Goal: Task Accomplishment & Management: Manage account settings

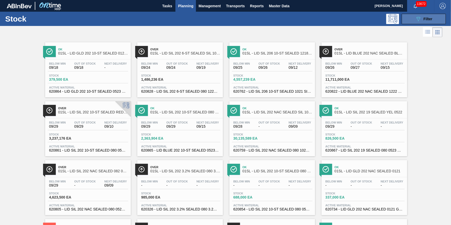
click at [426, 19] on span "Filter" at bounding box center [427, 19] width 9 height 4
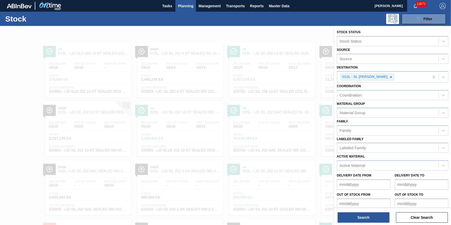
click at [268, 21] on div "089F7B8B-B2A5-4AFE-B5C0-19BA573D28AC Filter" at bounding box center [264, 19] width 367 height 10
click at [16, 101] on div at bounding box center [225, 138] width 451 height 225
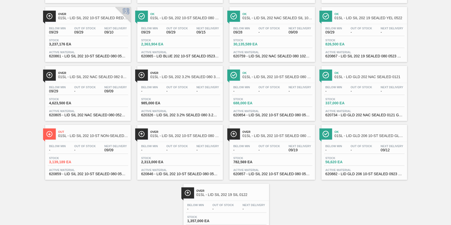
scroll to position [52, 0]
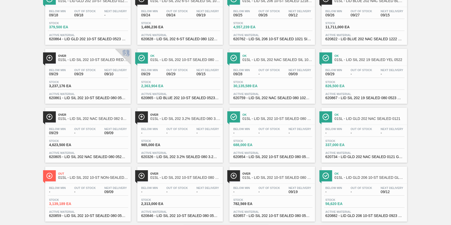
click at [113, 145] on div "Stock 4,623,500 EA" at bounding box center [88, 143] width 80 height 9
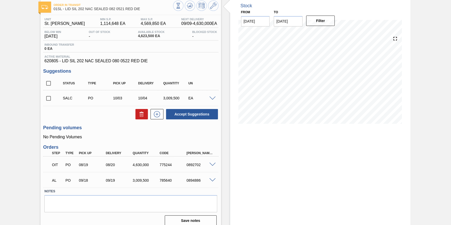
scroll to position [34, 0]
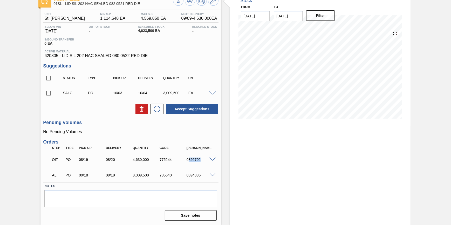
drag, startPoint x: 200, startPoint y: 159, endPoint x: 188, endPoint y: 159, distance: 11.9
click at [188, 159] on div "0892702" at bounding box center [200, 159] width 30 height 4
drag, startPoint x: 188, startPoint y: 159, endPoint x: 197, endPoint y: 159, distance: 9.3
copy div "892702"
click at [213, 159] on span at bounding box center [212, 159] width 6 height 4
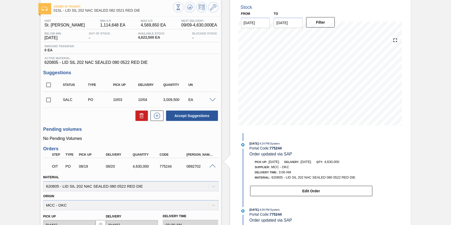
scroll to position [0, 0]
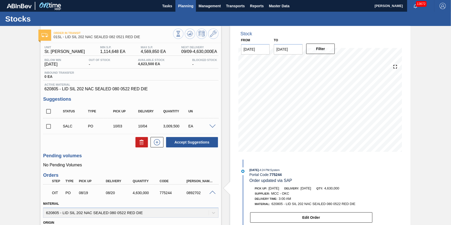
click at [191, 8] on span "Planning" at bounding box center [185, 6] width 15 height 6
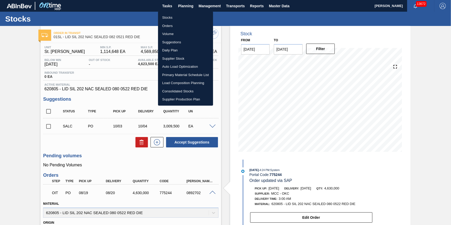
click at [186, 17] on li "Stocks" at bounding box center [185, 17] width 55 height 8
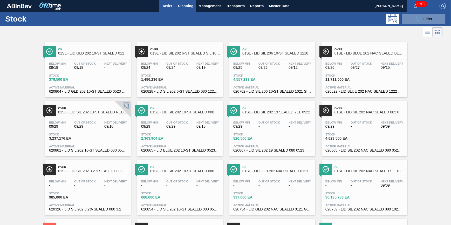
click at [165, 2] on button "Tasks" at bounding box center [167, 6] width 17 height 12
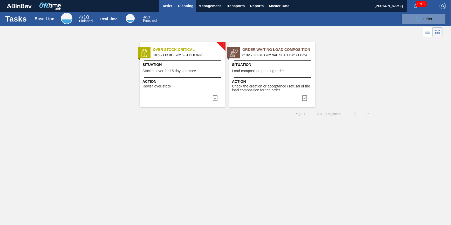
click at [190, 5] on span "Planning" at bounding box center [185, 6] width 15 height 6
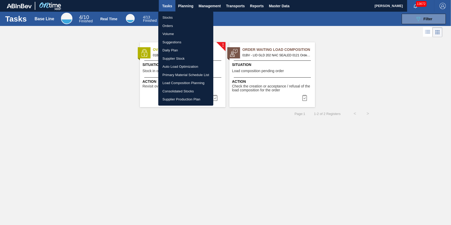
click at [188, 14] on li "Stocks" at bounding box center [185, 17] width 55 height 8
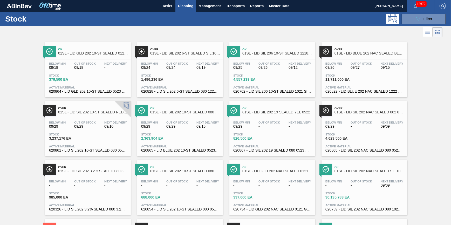
drag, startPoint x: 172, startPoint y: 8, endPoint x: 183, endPoint y: 8, distance: 10.9
click at [172, 8] on span "Tasks" at bounding box center [166, 6] width 11 height 6
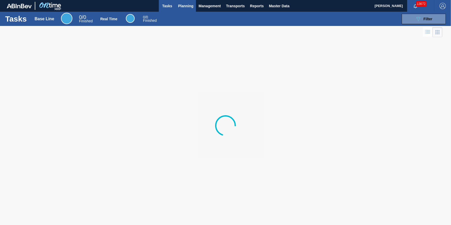
click at [185, 8] on span "Planning" at bounding box center [185, 6] width 15 height 6
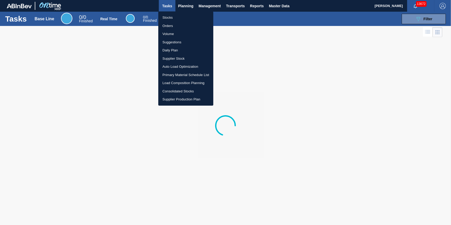
click at [183, 15] on li "Stocks" at bounding box center [185, 17] width 55 height 8
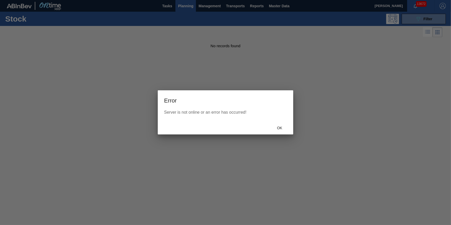
click at [285, 128] on span "Ok" at bounding box center [279, 128] width 13 height 4
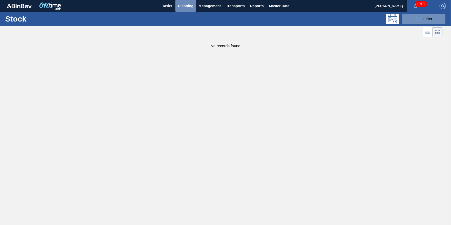
click at [184, 11] on button "Planning" at bounding box center [185, 6] width 20 height 12
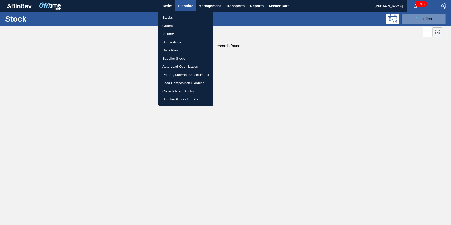
click at [182, 19] on li "Stocks" at bounding box center [185, 17] width 55 height 8
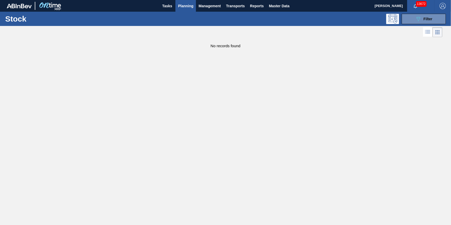
click at [155, 6] on div "Tasks Planning Management Transports Reports Master Data" at bounding box center [225, 6] width 451 height 12
click at [159, 5] on button "Tasks" at bounding box center [167, 6] width 17 height 12
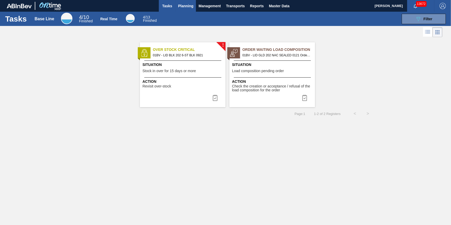
click at [180, 8] on span "Planning" at bounding box center [185, 6] width 15 height 6
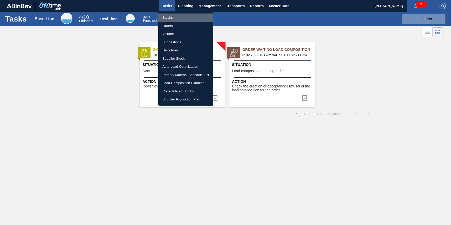
click at [180, 14] on li "Stocks" at bounding box center [185, 17] width 55 height 8
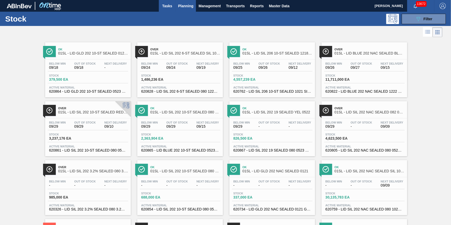
click at [169, 2] on button "Tasks" at bounding box center [167, 6] width 17 height 12
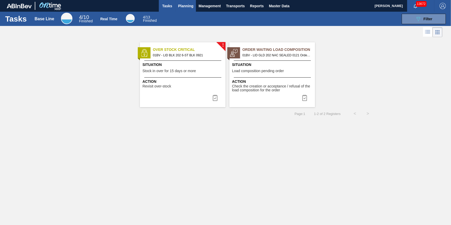
click at [178, 3] on span "Planning" at bounding box center [185, 6] width 15 height 6
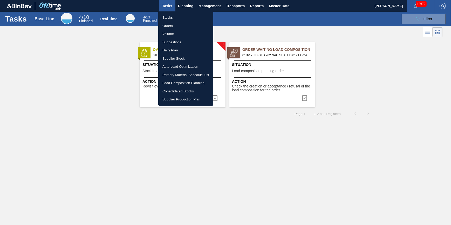
click at [179, 16] on li "Stocks" at bounding box center [185, 17] width 55 height 8
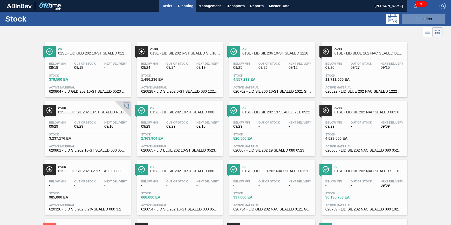
click at [169, 10] on button "Tasks" at bounding box center [167, 6] width 17 height 12
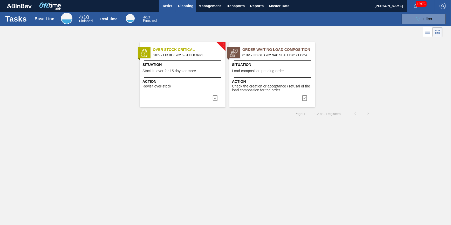
click at [180, 7] on span "Planning" at bounding box center [185, 6] width 15 height 6
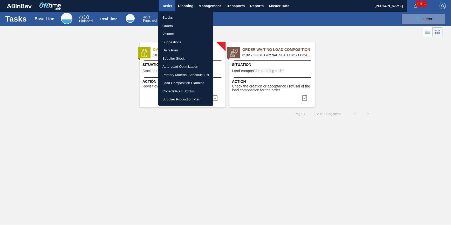
click at [179, 13] on ul "Stocks Orders Volume Suggestions Daily Plan Supplier Stock Auto Load Optimizati…" at bounding box center [185, 58] width 55 height 94
click at [178, 15] on li "Stocks" at bounding box center [185, 17] width 55 height 8
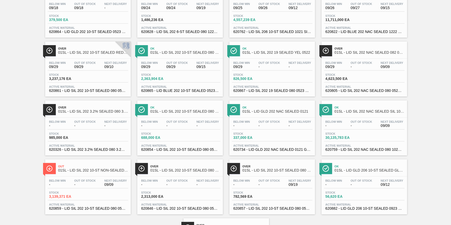
scroll to position [94, 0]
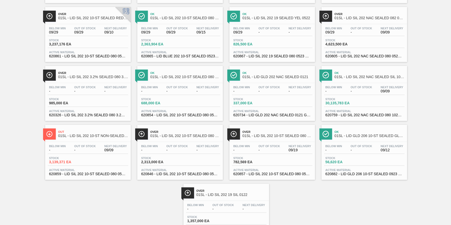
click at [331, 33] on span "09/29" at bounding box center [333, 32] width 17 height 4
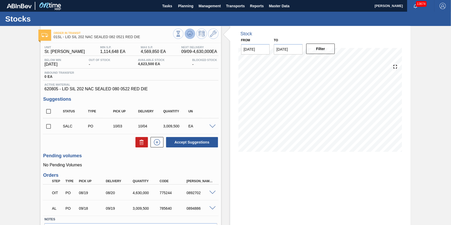
click at [187, 32] on icon at bounding box center [190, 34] width 6 height 6
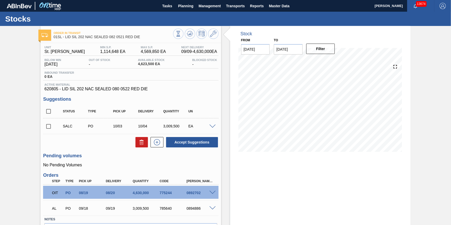
click at [213, 193] on span at bounding box center [212, 193] width 6 height 4
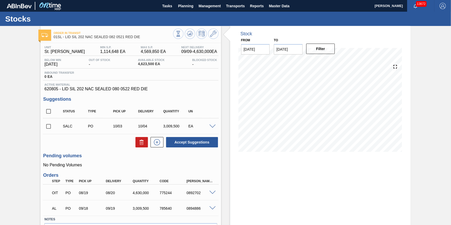
click at [192, 194] on div "0892702" at bounding box center [200, 193] width 30 height 4
copy div "0892702"
click at [172, 5] on span "Tasks" at bounding box center [166, 6] width 11 height 6
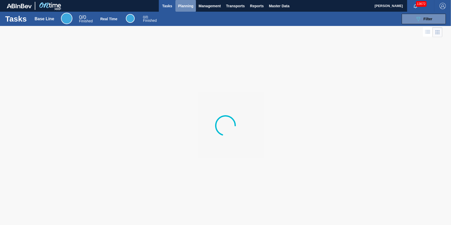
click at [182, 6] on span "Planning" at bounding box center [185, 6] width 15 height 6
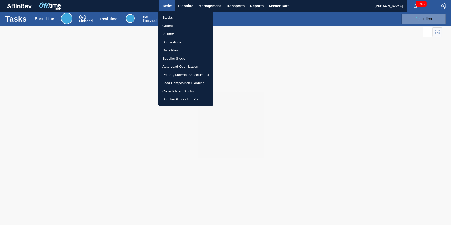
click at [182, 11] on div at bounding box center [225, 112] width 451 height 225
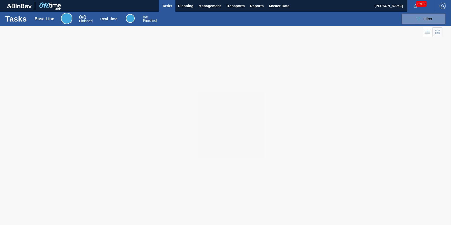
click at [182, 15] on ul "Stocks Orders Volume Suggestions Daily Plan Supplier Stock Auto Load Optimizati…" at bounding box center [185, 41] width 41 height 53
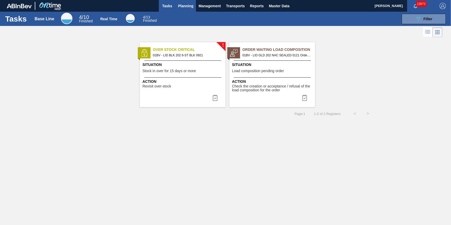
click at [182, 5] on span "Planning" at bounding box center [185, 6] width 15 height 6
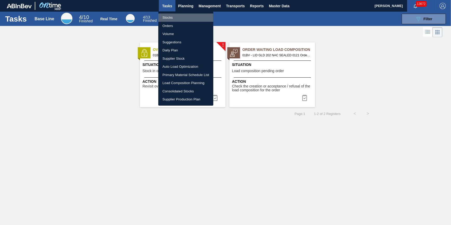
click at [179, 15] on li "Stocks" at bounding box center [185, 17] width 55 height 8
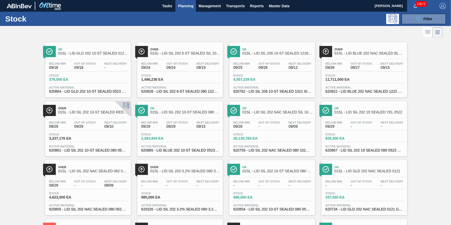
click at [185, 6] on span "Planning" at bounding box center [185, 6] width 15 height 6
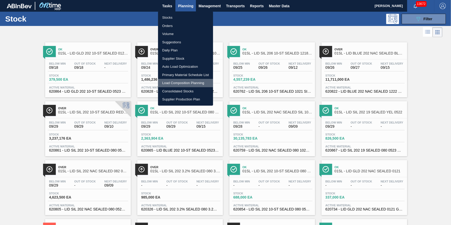
click at [177, 81] on li "Load Composition Planning" at bounding box center [185, 83] width 55 height 8
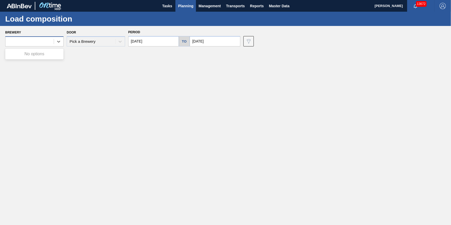
click at [37, 39] on div at bounding box center [29, 42] width 48 height 8
click at [86, 121] on main "Tasks Planning Management Transports Reports Master Data Jack Schuld 13672 Mark…" at bounding box center [225, 112] width 451 height 225
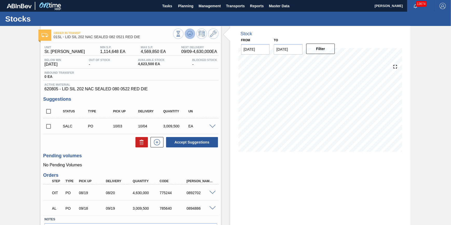
click at [188, 34] on icon at bounding box center [190, 34] width 6 height 6
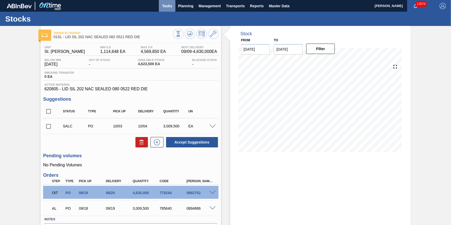
click at [168, 8] on span "Tasks" at bounding box center [166, 6] width 11 height 6
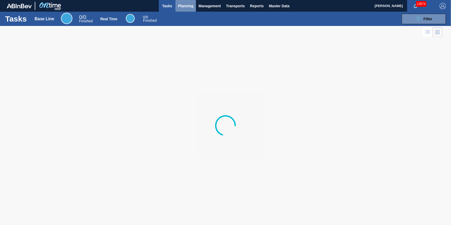
click at [188, 5] on span "Planning" at bounding box center [185, 6] width 15 height 6
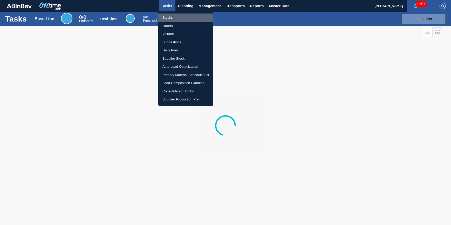
click at [185, 15] on li "Stocks" at bounding box center [185, 17] width 55 height 8
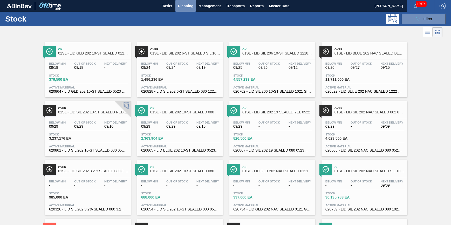
click at [183, 5] on span "Planning" at bounding box center [185, 6] width 15 height 6
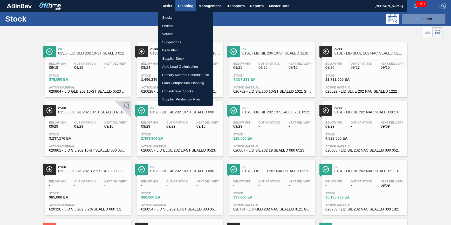
click at [176, 16] on li "Stocks" at bounding box center [185, 17] width 55 height 8
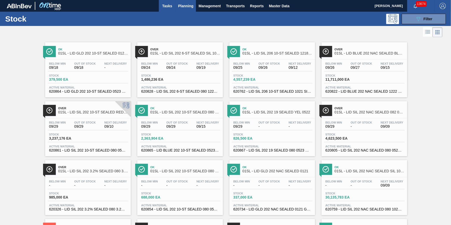
click at [161, 6] on span "Tasks" at bounding box center [166, 6] width 11 height 6
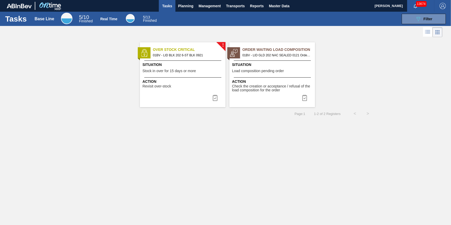
click at [200, 78] on div "Action Revisit over-stock" at bounding box center [183, 82] width 86 height 11
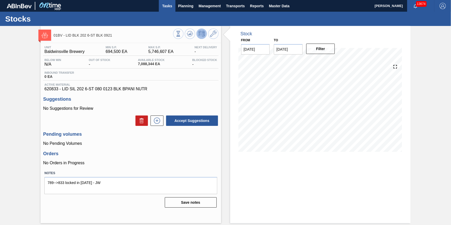
click at [169, 4] on span "Tasks" at bounding box center [166, 6] width 11 height 6
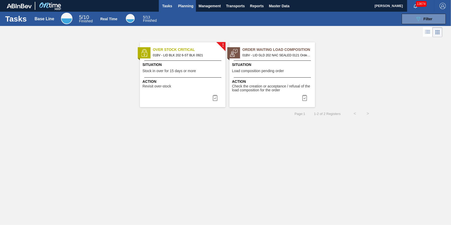
click at [188, 5] on span "Planning" at bounding box center [185, 6] width 15 height 6
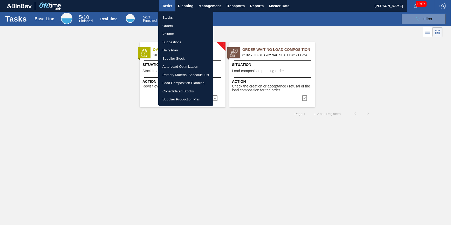
click at [186, 15] on li "Stocks" at bounding box center [185, 17] width 55 height 8
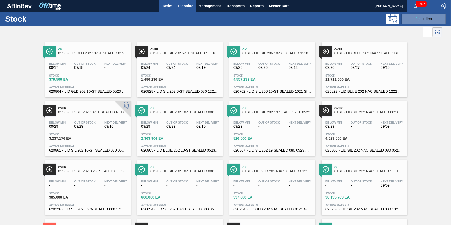
click at [163, 6] on span "Tasks" at bounding box center [166, 6] width 11 height 6
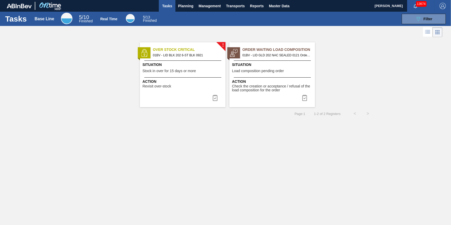
click at [188, 82] on span "Action" at bounding box center [183, 81] width 82 height 5
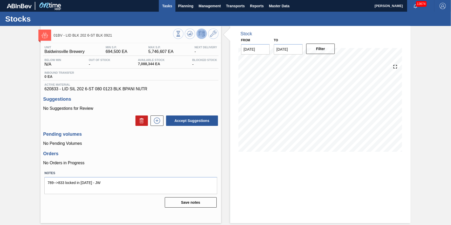
click at [174, 7] on button "Tasks" at bounding box center [167, 6] width 17 height 12
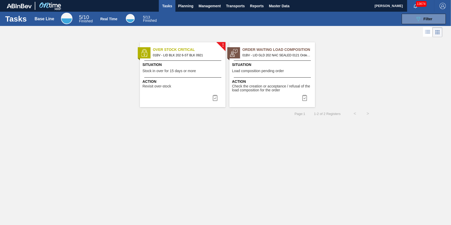
click at [201, 64] on span "Situation" at bounding box center [183, 64] width 82 height 5
click at [284, 88] on span "Check the creation or acceptance / refusal of the load composition for the order" at bounding box center [273, 88] width 82 height 8
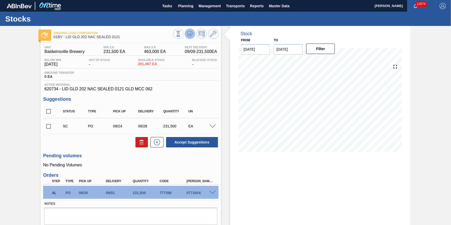
click at [192, 33] on icon at bounding box center [190, 34] width 6 height 6
click at [52, 128] on input "checkbox" at bounding box center [48, 126] width 11 height 11
click at [141, 142] on icon at bounding box center [141, 142] width 6 height 6
checkbox input "false"
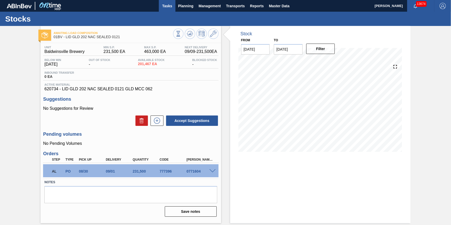
click at [164, 3] on span "Tasks" at bounding box center [166, 6] width 11 height 6
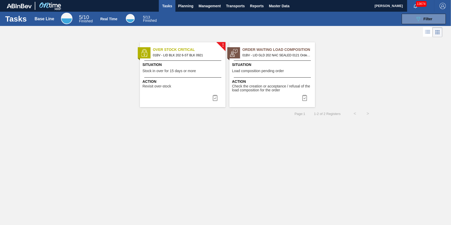
click at [177, 57] on span "01BV - LID BLK 202 6-ST BLK 0921" at bounding box center [187, 55] width 68 height 6
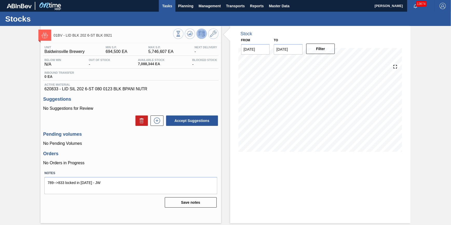
click at [165, 3] on span "Tasks" at bounding box center [166, 6] width 11 height 6
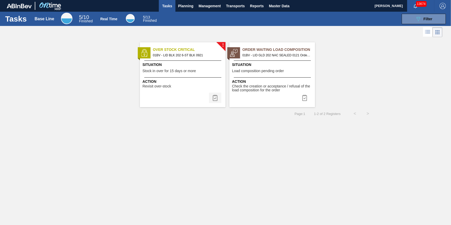
click at [211, 95] on button at bounding box center [215, 98] width 12 height 10
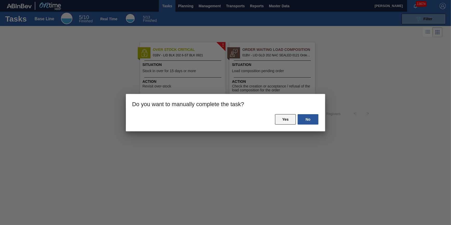
click at [285, 117] on button "Yes" at bounding box center [285, 119] width 21 height 10
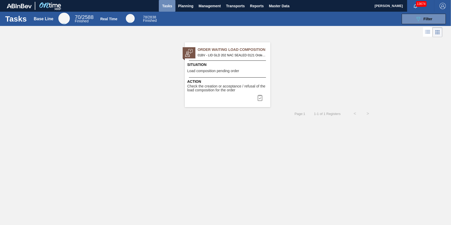
click at [162, 8] on span "Tasks" at bounding box center [166, 6] width 11 height 6
click at [192, 6] on span "Planning" at bounding box center [185, 6] width 15 height 6
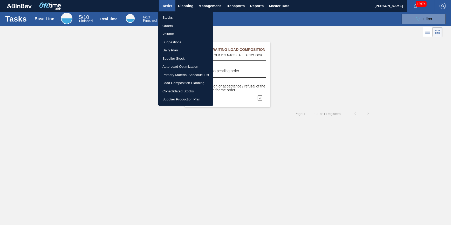
click at [186, 19] on li "Stocks" at bounding box center [185, 17] width 55 height 8
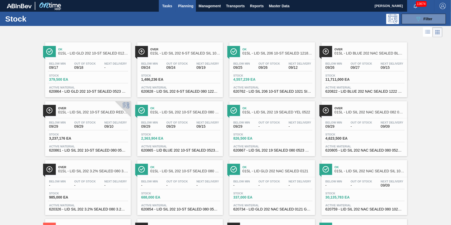
click at [164, 10] on button "Tasks" at bounding box center [167, 6] width 17 height 12
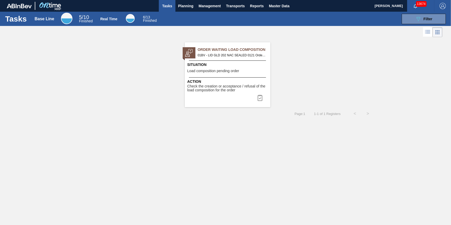
click at [183, 12] on div "Tasks Base Line 5 / 10 Finished Real Time 6 / 13 Finished 089F7B8B-B2A5-4AFE-B5…" at bounding box center [225, 19] width 451 height 14
click at [183, 8] on span "Planning" at bounding box center [185, 6] width 15 height 6
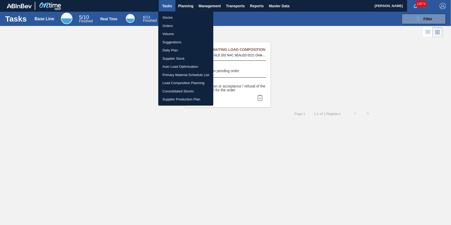
click at [176, 13] on li "Stocks" at bounding box center [185, 17] width 55 height 8
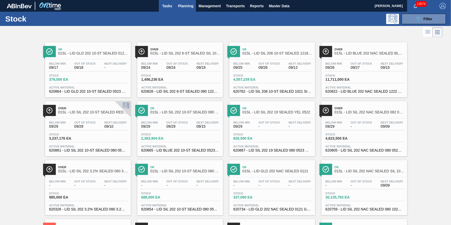
click at [166, 5] on span "Tasks" at bounding box center [166, 6] width 11 height 6
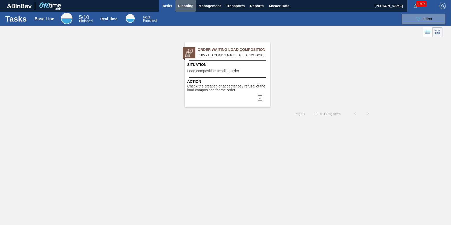
drag, startPoint x: 182, startPoint y: 3, endPoint x: 179, endPoint y: 12, distance: 9.1
click at [182, 4] on span "Planning" at bounding box center [185, 6] width 15 height 6
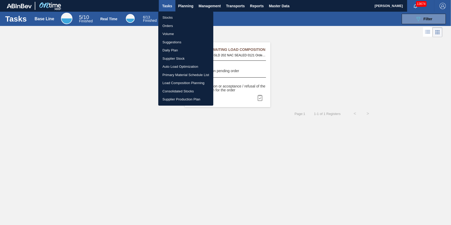
click at [178, 15] on li "Stocks" at bounding box center [185, 17] width 55 height 8
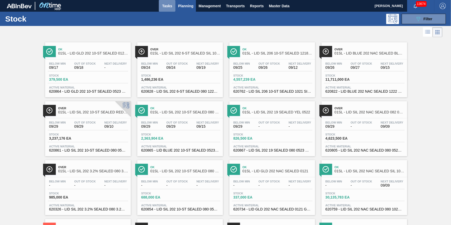
click at [169, 5] on span "Tasks" at bounding box center [166, 6] width 11 height 6
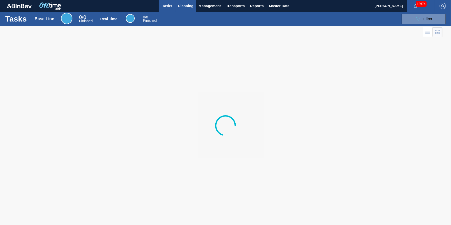
click at [184, 9] on button "Planning" at bounding box center [185, 6] width 20 height 12
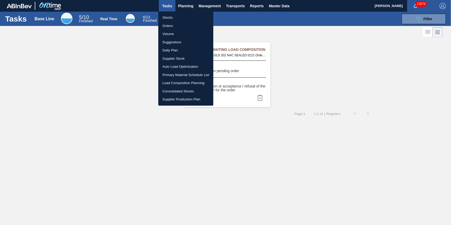
click at [177, 18] on li "Stocks" at bounding box center [185, 17] width 55 height 8
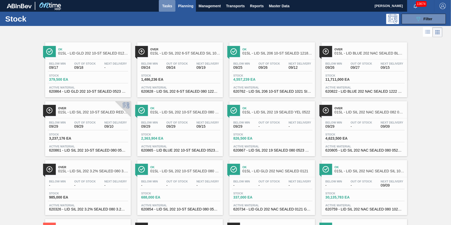
click at [172, 6] on button "Tasks" at bounding box center [167, 6] width 17 height 12
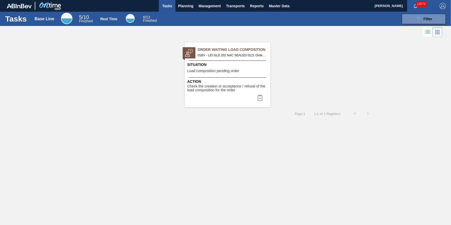
click at [229, 71] on span "Load composition pending order" at bounding box center [213, 71] width 52 height 4
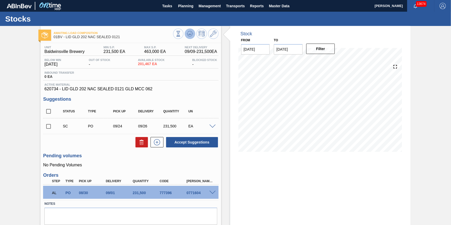
click at [188, 36] on icon at bounding box center [190, 34] width 6 height 6
click at [183, 11] on button "Planning" at bounding box center [185, 6] width 20 height 12
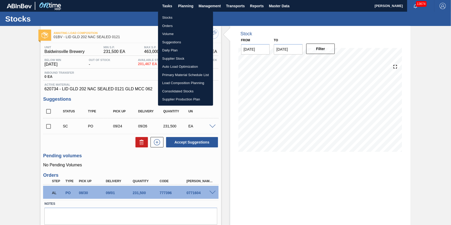
click at [182, 17] on li "Stocks" at bounding box center [185, 17] width 55 height 8
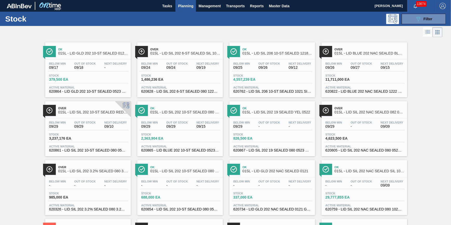
click at [183, 7] on span "Planning" at bounding box center [185, 6] width 15 height 6
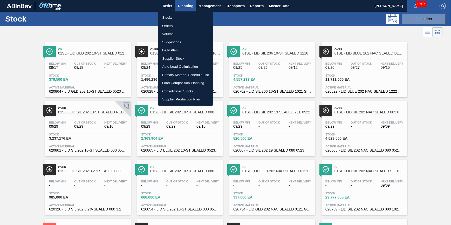
click at [180, 15] on li "Stocks" at bounding box center [185, 17] width 55 height 8
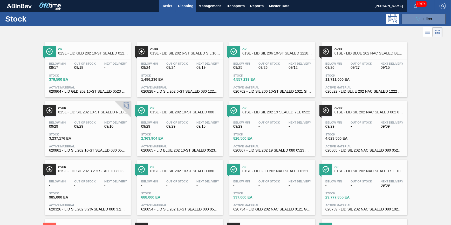
click at [165, 10] on button "Tasks" at bounding box center [167, 6] width 17 height 12
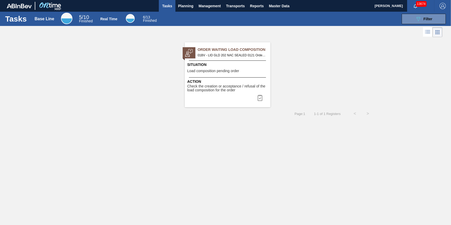
click at [231, 73] on div "Situation Load composition pending order" at bounding box center [228, 68] width 82 height 13
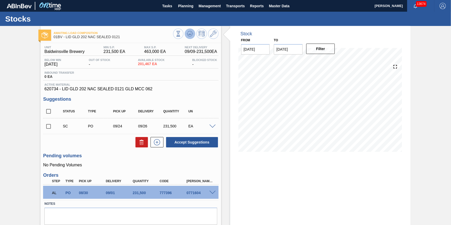
click at [193, 33] on button at bounding box center [190, 34] width 10 height 10
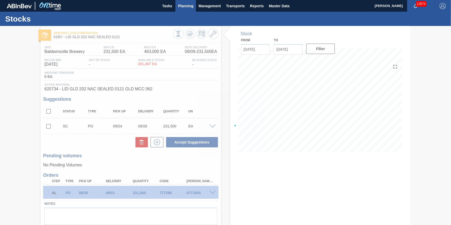
click at [180, 10] on button "Planning" at bounding box center [185, 6] width 20 height 12
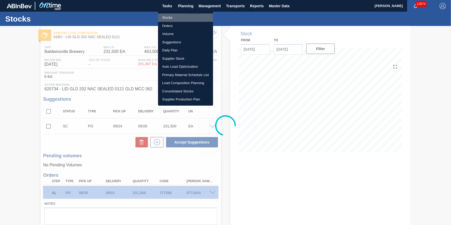
click at [179, 16] on li "Stocks" at bounding box center [185, 17] width 55 height 8
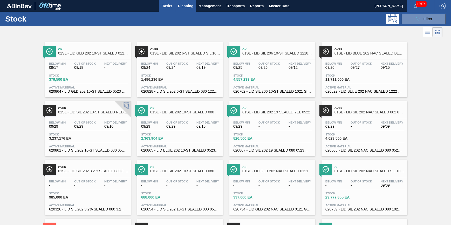
click at [162, 11] on button "Tasks" at bounding box center [167, 6] width 17 height 12
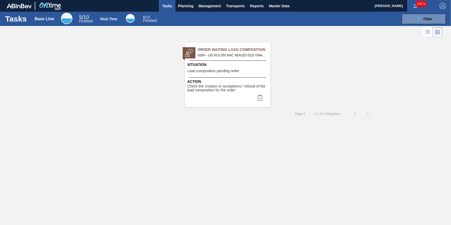
click at [184, 13] on div "Tasks Base Line 5 / 10 Finished Real Time 6 / 13 Finished 089F7B8B-B2A5-4AFE-B5…" at bounding box center [225, 19] width 451 height 14
click at [186, 6] on span "Planning" at bounding box center [185, 6] width 15 height 6
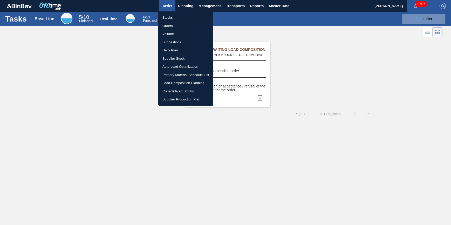
click at [176, 15] on li "Stocks" at bounding box center [185, 17] width 55 height 8
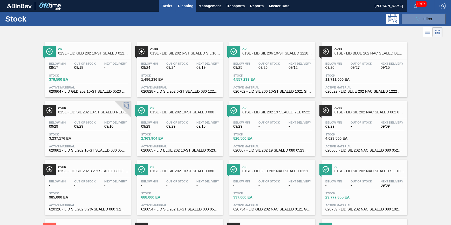
click at [165, 9] on span "Tasks" at bounding box center [166, 6] width 11 height 6
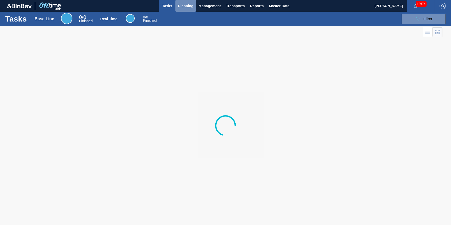
click at [189, 8] on span "Planning" at bounding box center [185, 6] width 15 height 6
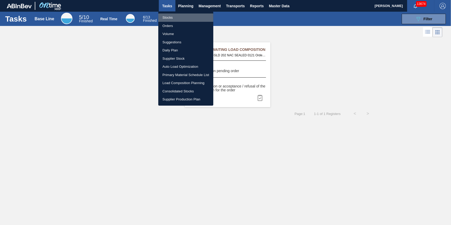
click at [171, 16] on li "Stocks" at bounding box center [185, 17] width 55 height 8
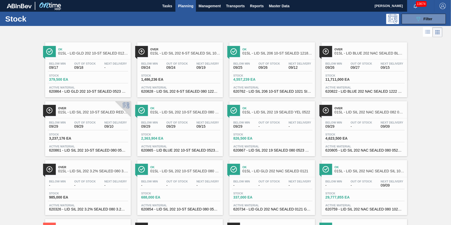
click at [184, 5] on span "Planning" at bounding box center [185, 6] width 15 height 6
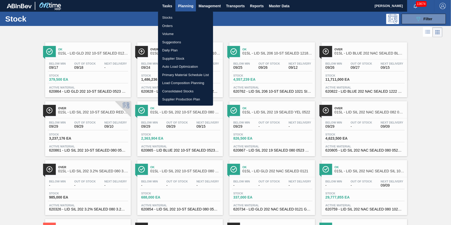
click at [173, 12] on ul "Stocks Orders Volume Suggestions Daily Plan Supplier Stock Auto Load Optimizati…" at bounding box center [185, 58] width 55 height 94
click at [172, 15] on li "Stocks" at bounding box center [185, 17] width 55 height 8
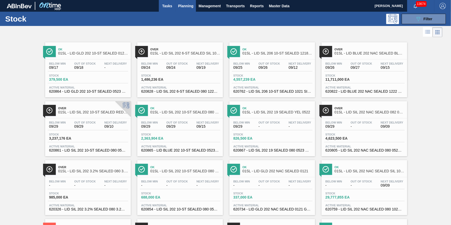
click at [166, 4] on span "Tasks" at bounding box center [166, 6] width 11 height 6
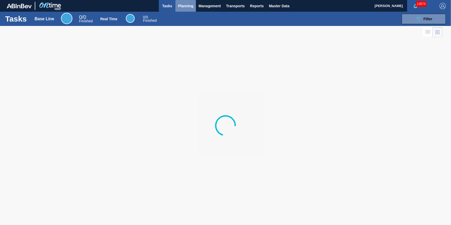
click at [180, 5] on span "Planning" at bounding box center [185, 6] width 15 height 6
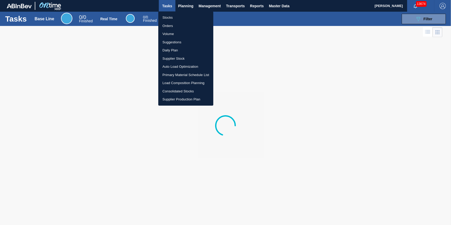
click at [175, 13] on ul "Stocks Orders Volume Suggestions Daily Plan Supplier Stock Auto Load Optimizati…" at bounding box center [185, 58] width 55 height 94
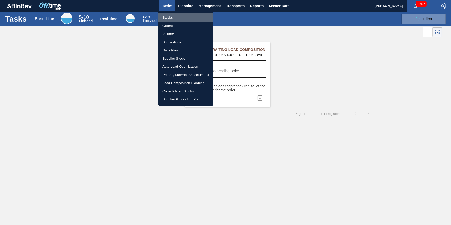
click at [175, 15] on li "Stocks" at bounding box center [185, 17] width 55 height 8
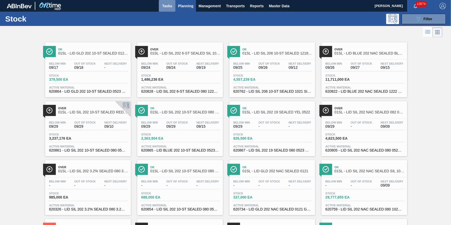
click at [163, 8] on span "Tasks" at bounding box center [166, 6] width 11 height 6
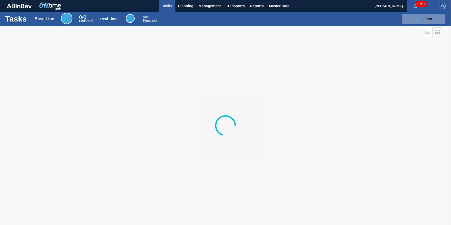
click at [184, 12] on div "Tasks Base Line 0 / 0 Finished Real Time 0 / 0 Finished 089F7B8B-B2A5-4AFE-B5C0…" at bounding box center [225, 19] width 451 height 14
click at [186, 12] on div "Tasks Base Line 0 / 0 Finished Real Time 0 / 0 Finished 089F7B8B-B2A5-4AFE-B5C0…" at bounding box center [225, 19] width 451 height 14
click at [187, 6] on span "Planning" at bounding box center [185, 6] width 15 height 6
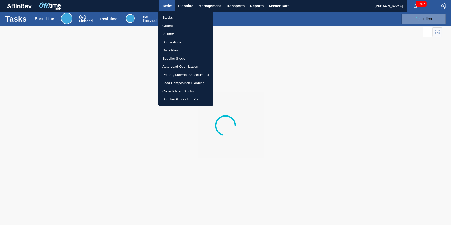
click at [187, 15] on li "Stocks" at bounding box center [185, 17] width 55 height 8
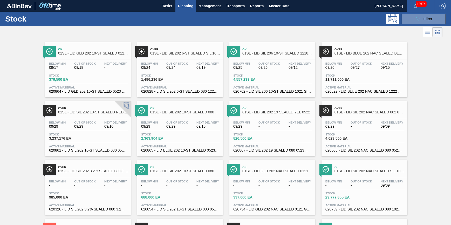
click at [176, 6] on button "Planning" at bounding box center [185, 6] width 20 height 12
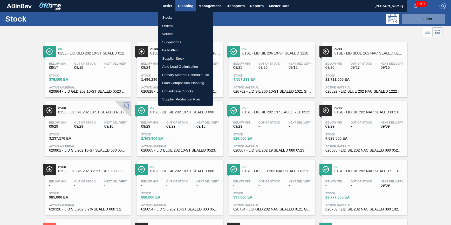
click at [183, 18] on li "Stocks" at bounding box center [185, 17] width 55 height 8
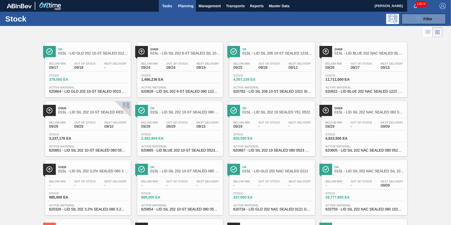
click at [169, 9] on button "Tasks" at bounding box center [167, 6] width 17 height 12
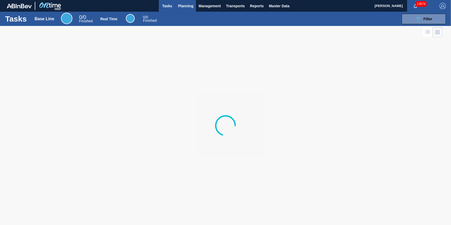
click at [184, 10] on button "Planning" at bounding box center [185, 6] width 20 height 12
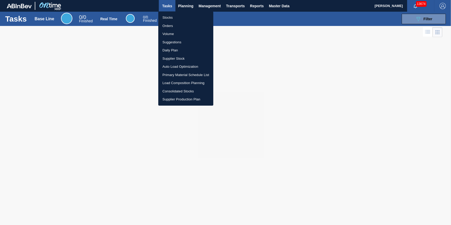
click at [187, 15] on li "Stocks" at bounding box center [185, 17] width 55 height 8
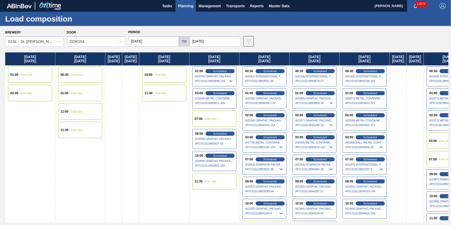
scroll to position [0, 249]
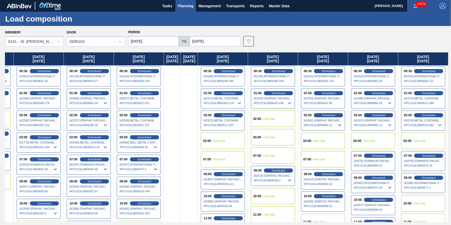
drag, startPoint x: 265, startPoint y: 105, endPoint x: -89, endPoint y: 114, distance: 354.1
click at [0, 0] on html "Tasks Planning Management Transports Reports Master Data [PERSON_NAME] 13674 Ma…" at bounding box center [225, 0] width 451 height 0
click at [180, 9] on button "Planning" at bounding box center [185, 6] width 20 height 12
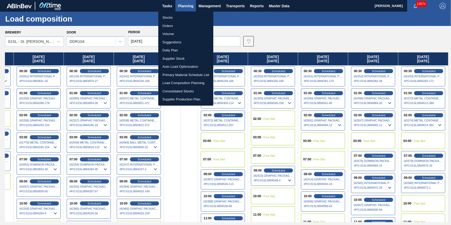
click at [268, 5] on div at bounding box center [225, 112] width 451 height 225
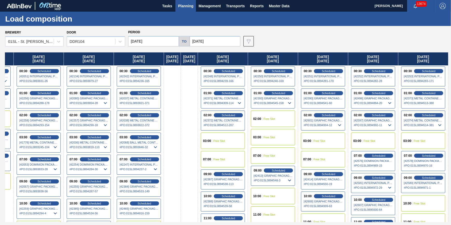
click at [192, 103] on div "[DATE]" at bounding box center [189, 156] width 17 height 208
click at [190, 3] on span "Planning" at bounding box center [185, 6] width 15 height 6
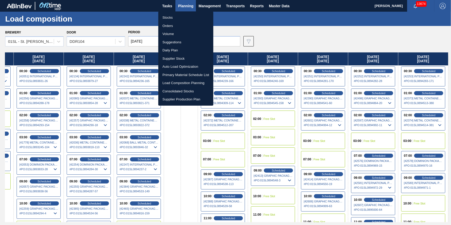
click at [173, 131] on div at bounding box center [225, 112] width 451 height 225
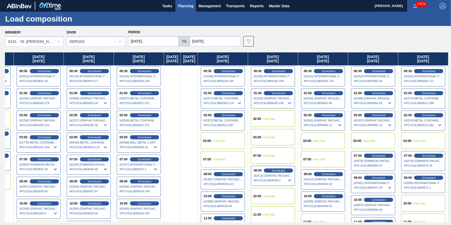
click at [169, 95] on div "Saturday 09/13/2025" at bounding box center [172, 156] width 17 height 208
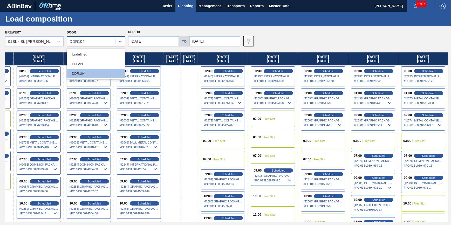
click at [100, 41] on div "DDR104" at bounding box center [91, 42] width 48 height 8
click at [226, 94] on span "Scheduled" at bounding box center [228, 92] width 15 height 3
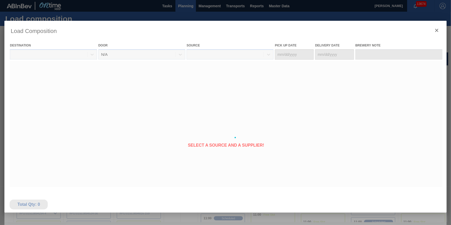
type Date "09/14/2025"
type Date "09/15/2025"
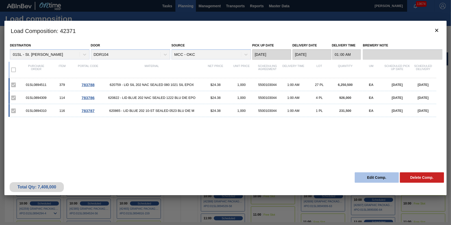
click at [376, 176] on button "Edit Comp." at bounding box center [376, 177] width 44 height 10
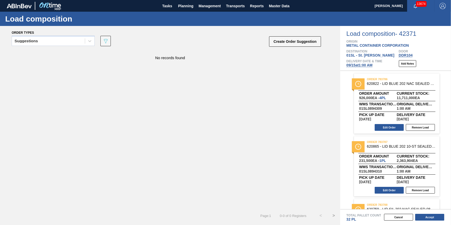
click at [361, 68] on div "Load composition - 42371 Origin METAL CONTAINER CORPORATION Destination 01SL - …" at bounding box center [395, 48] width 111 height 45
click at [364, 65] on span "09/15 at 1:00 AM" at bounding box center [359, 65] width 26 height 4
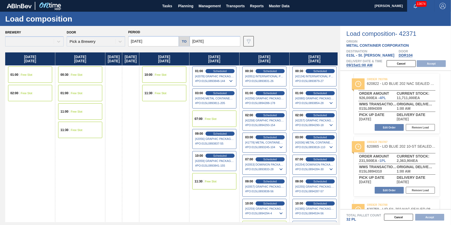
type input "09/15/2025"
type input "09/22/2025"
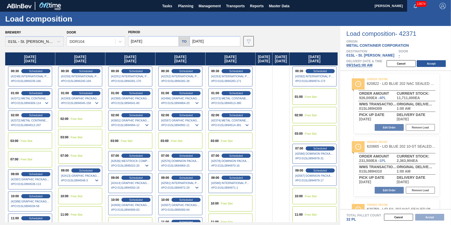
click at [272, 76] on div "Saturday 09/20/2025" at bounding box center [263, 154] width 17 height 204
click at [262, 76] on div "Saturday 09/20/2025" at bounding box center [263, 154] width 17 height 204
click at [229, 9] on button "Transports" at bounding box center [235, 6] width 24 height 12
click at [275, 36] on div at bounding box center [225, 112] width 451 height 225
click at [253, 6] on span "Reports" at bounding box center [257, 6] width 14 height 6
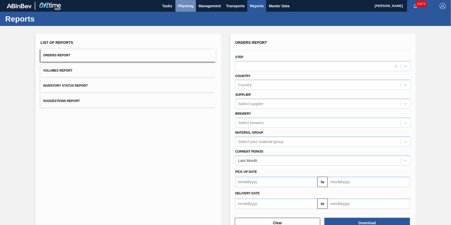
click at [190, 5] on span "Planning" at bounding box center [185, 6] width 15 height 6
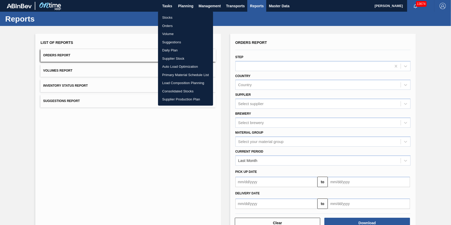
click at [154, 130] on div at bounding box center [225, 112] width 451 height 225
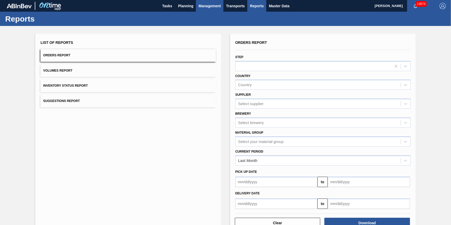
click at [210, 7] on span "Management" at bounding box center [209, 6] width 22 height 6
click at [184, 5] on div at bounding box center [225, 112] width 451 height 225
click at [184, 0] on body "Tasks Planning Management Transports Reports Master Data Jack Schuld 13674 Mark…" at bounding box center [225, 0] width 451 height 0
click at [184, 5] on span "Planning" at bounding box center [185, 6] width 15 height 6
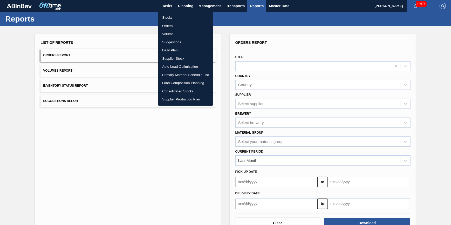
click at [185, 79] on li "Load Composition Planning" at bounding box center [185, 83] width 55 height 8
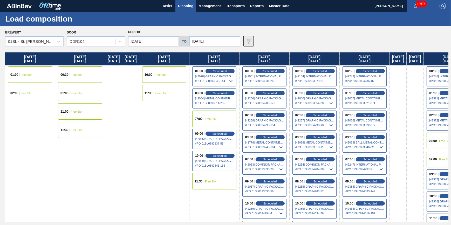
click at [250, 41] on img at bounding box center [248, 41] width 6 height 6
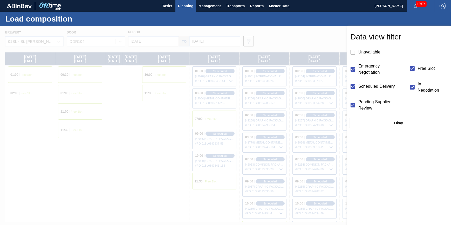
click at [267, 38] on div at bounding box center [225, 138] width 451 height 225
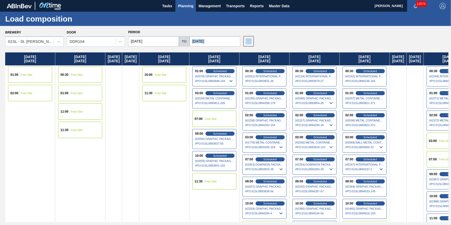
drag, startPoint x: 293, startPoint y: 41, endPoint x: 229, endPoint y: 44, distance: 64.6
click at [229, 44] on div "Brewery 01SL - St. Louis Brewery Door DDR104 Period 09/04/2025 to 09/19/2025 Da…" at bounding box center [226, 38] width 443 height 18
click at [183, 3] on span "Planning" at bounding box center [185, 6] width 15 height 6
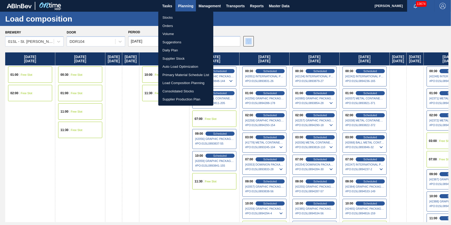
click at [187, 26] on li "Orders" at bounding box center [185, 26] width 55 height 8
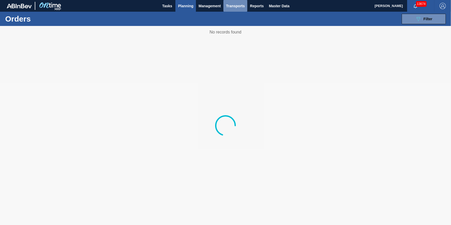
click at [225, 9] on button "Transports" at bounding box center [235, 6] width 24 height 12
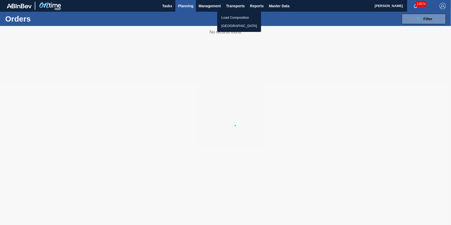
click at [236, 25] on li "[GEOGRAPHIC_DATA]" at bounding box center [239, 26] width 44 height 8
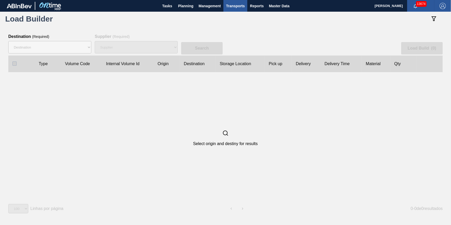
click at [238, 6] on span "Transports" at bounding box center [235, 6] width 19 height 6
click at [237, 18] on li "Load Composition" at bounding box center [239, 17] width 44 height 8
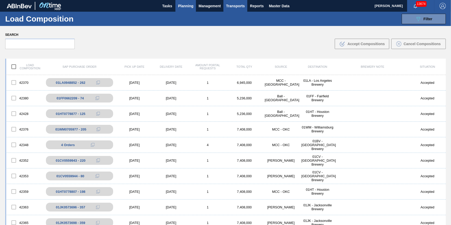
click at [186, 9] on button "Planning" at bounding box center [185, 6] width 20 height 12
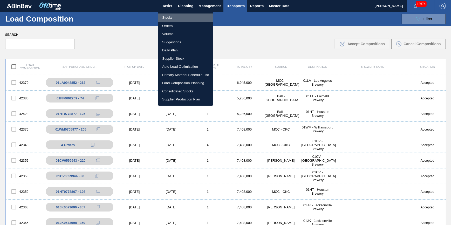
click at [183, 15] on li "Stocks" at bounding box center [185, 17] width 55 height 8
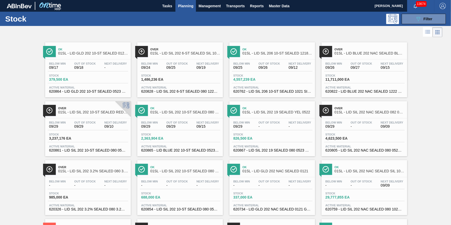
click at [186, 6] on span "Planning" at bounding box center [185, 6] width 15 height 6
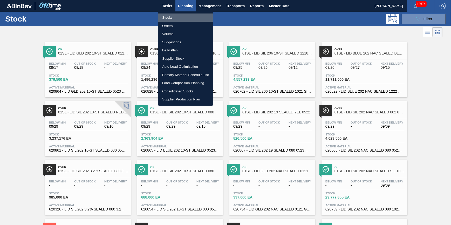
click at [186, 15] on li "Stocks" at bounding box center [185, 17] width 55 height 8
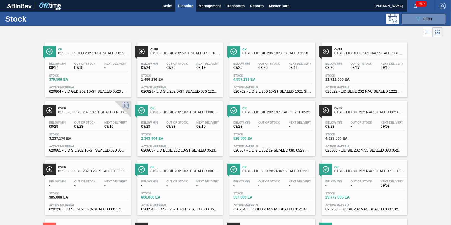
click at [185, 7] on span "Planning" at bounding box center [185, 6] width 15 height 6
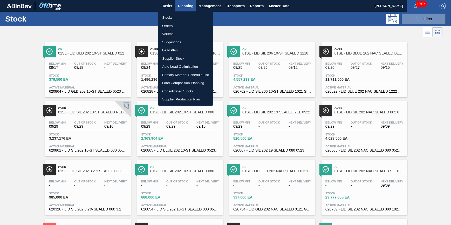
click at [184, 15] on li "Stocks" at bounding box center [185, 17] width 55 height 8
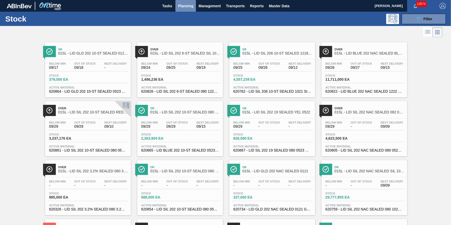
click at [185, 5] on span "Planning" at bounding box center [185, 6] width 15 height 6
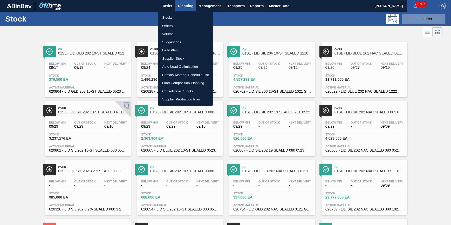
click at [185, 16] on li "Stocks" at bounding box center [185, 17] width 55 height 8
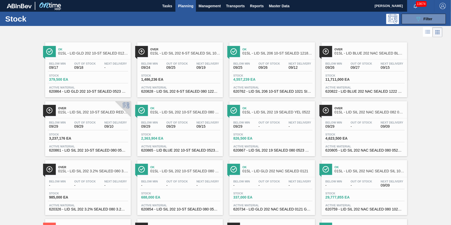
click at [186, 6] on span "Planning" at bounding box center [185, 6] width 15 height 6
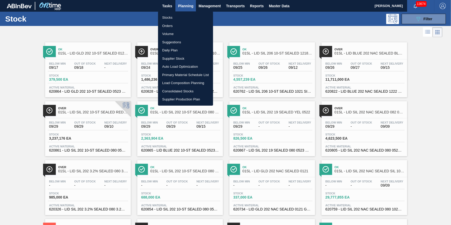
click at [186, 13] on li "Stocks" at bounding box center [185, 17] width 55 height 8
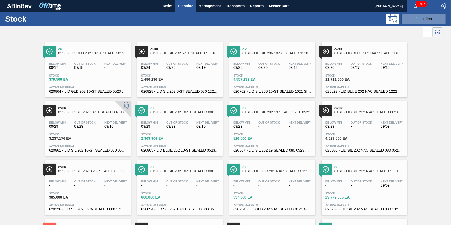
click at [189, 6] on span "Planning" at bounding box center [185, 6] width 15 height 6
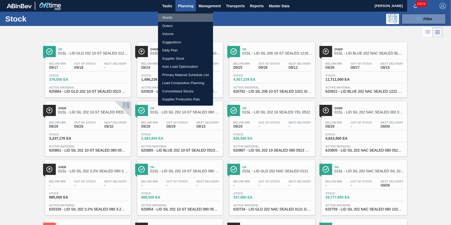
click at [187, 14] on li "Stocks" at bounding box center [185, 17] width 55 height 8
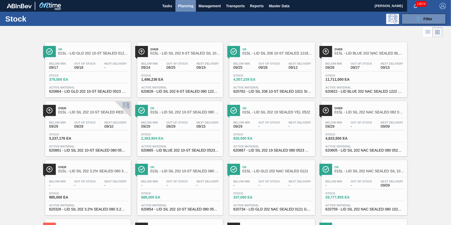
click at [189, 6] on span "Planning" at bounding box center [185, 6] width 15 height 6
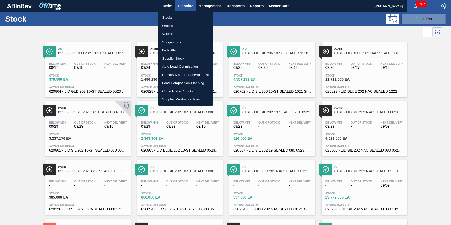
click at [186, 18] on li "Stocks" at bounding box center [185, 17] width 55 height 8
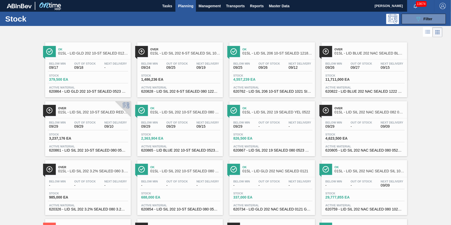
click at [190, 0] on body "Tasks Planning Management Transports Reports Master Data Jack Schuld 13674 Mark…" at bounding box center [225, 0] width 451 height 0
click at [190, 8] on span "Planning" at bounding box center [185, 6] width 15 height 6
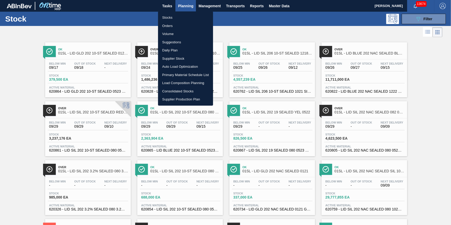
click at [189, 19] on li "Stocks" at bounding box center [185, 17] width 55 height 8
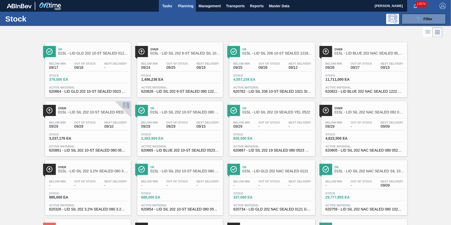
click at [166, 6] on span "Tasks" at bounding box center [166, 6] width 11 height 6
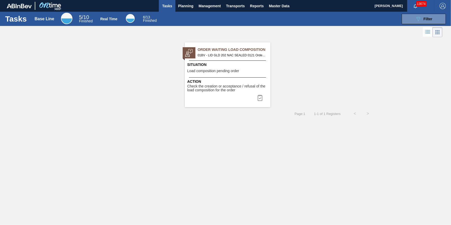
drag, startPoint x: 182, startPoint y: 8, endPoint x: 182, endPoint y: 15, distance: 7.3
click at [182, 9] on button "Planning" at bounding box center [185, 6] width 20 height 12
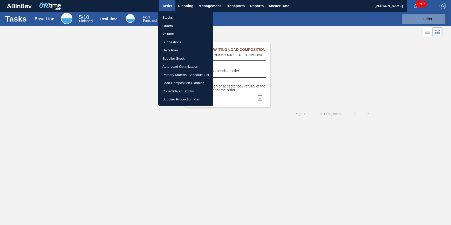
click at [182, 18] on li "Stocks" at bounding box center [185, 17] width 55 height 8
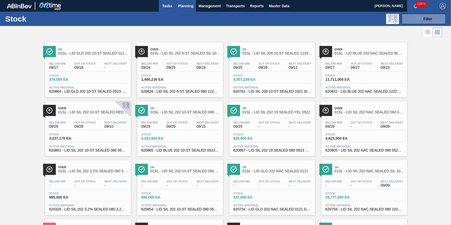
click at [169, 9] on button "Tasks" at bounding box center [167, 6] width 17 height 12
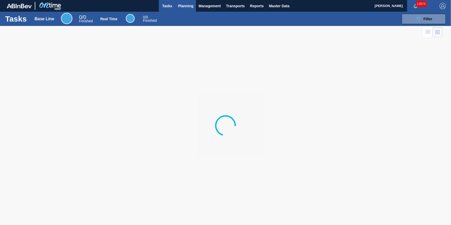
click at [185, 9] on span "Planning" at bounding box center [185, 6] width 15 height 6
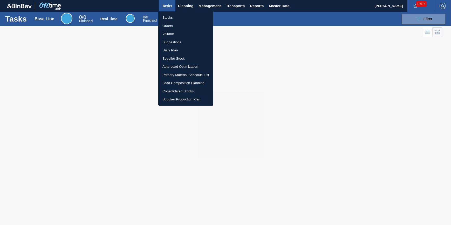
click at [182, 19] on li "Stocks" at bounding box center [185, 17] width 55 height 8
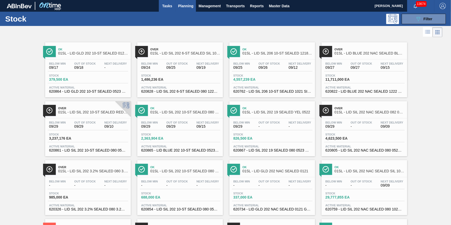
click at [169, 5] on span "Tasks" at bounding box center [166, 6] width 11 height 6
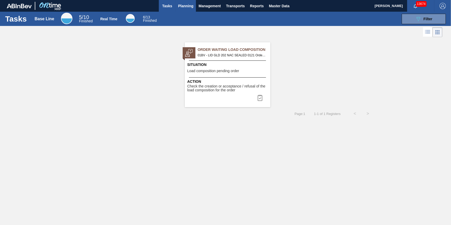
click at [191, 9] on button "Planning" at bounding box center [185, 6] width 20 height 12
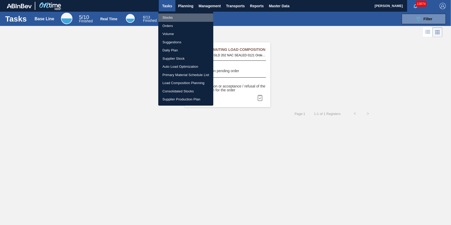
click at [190, 16] on li "Stocks" at bounding box center [185, 17] width 55 height 8
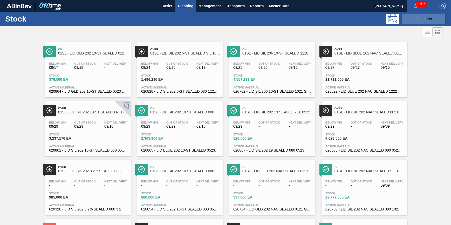
click at [432, 22] on button "089F7B8B-B2A5-4AFE-B5C0-19BA573D28AC Filter" at bounding box center [423, 19] width 44 height 10
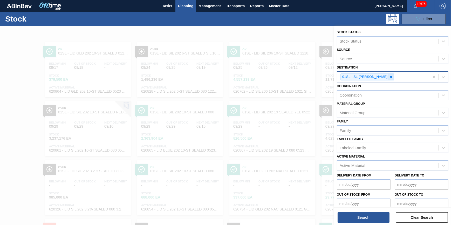
click at [389, 77] on icon at bounding box center [391, 77] width 4 height 4
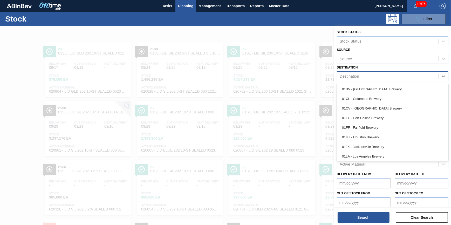
click at [385, 77] on div "Destination" at bounding box center [387, 77] width 101 height 8
drag, startPoint x: 384, startPoint y: 85, endPoint x: 384, endPoint y: 88, distance: 2.9
click at [384, 87] on div "01BV - Baldwinsville Brewery" at bounding box center [393, 89] width 112 height 10
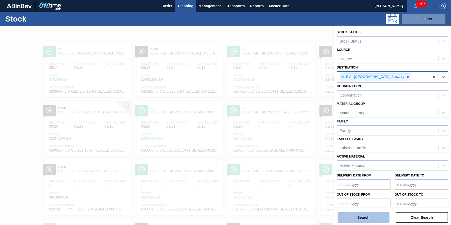
click at [364, 220] on button "Search" at bounding box center [363, 217] width 52 height 10
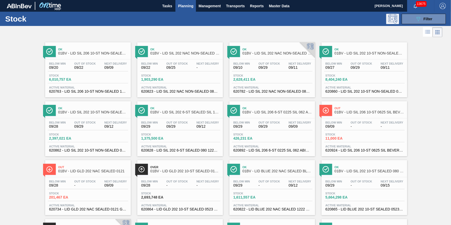
click at [392, 17] on icon at bounding box center [392, 18] width 9 height 9
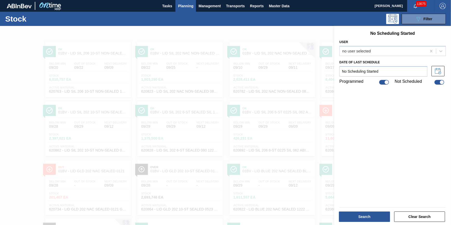
click at [246, 18] on div "089F7B8B-B2A5-4AFE-B5C0-19BA573D28AC Filter" at bounding box center [264, 19] width 367 height 10
click at [248, 23] on div "089F7B8B-B2A5-4AFE-B5C0-19BA573D28AC Filter" at bounding box center [264, 19] width 367 height 10
click at [252, 29] on div at bounding box center [225, 138] width 451 height 225
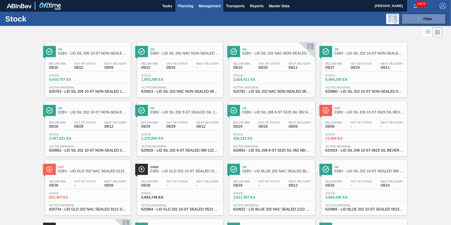
click at [208, 6] on span "Management" at bounding box center [209, 6] width 22 height 6
click at [176, 25] on div at bounding box center [225, 112] width 451 height 225
click at [183, 9] on span "Planning" at bounding box center [185, 6] width 15 height 6
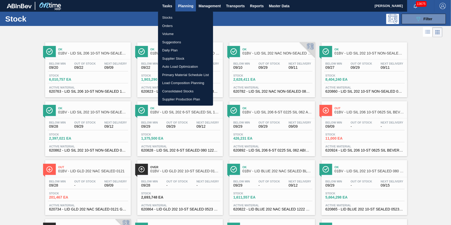
click at [240, 5] on div at bounding box center [225, 112] width 451 height 225
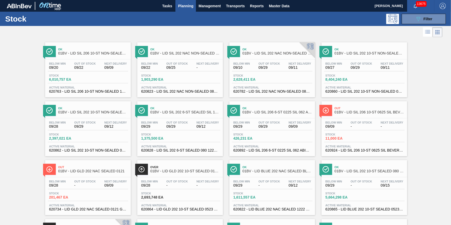
click at [240, 5] on span "Transports" at bounding box center [235, 6] width 19 height 6
click at [260, 7] on div at bounding box center [225, 112] width 451 height 225
click at [213, 7] on span "Management" at bounding box center [209, 6] width 22 height 6
click at [179, 8] on div at bounding box center [225, 112] width 451 height 225
click at [182, 8] on span "Planning" at bounding box center [185, 6] width 15 height 6
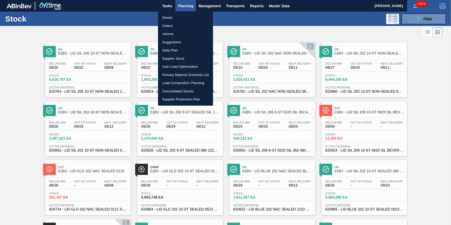
click at [172, 25] on li "Orders" at bounding box center [185, 26] width 55 height 8
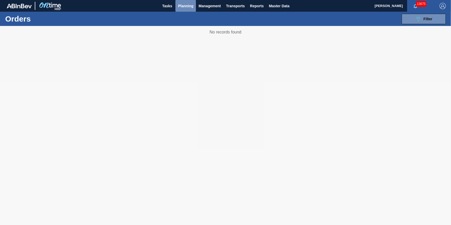
click at [184, 1] on button "Planning" at bounding box center [185, 6] width 20 height 12
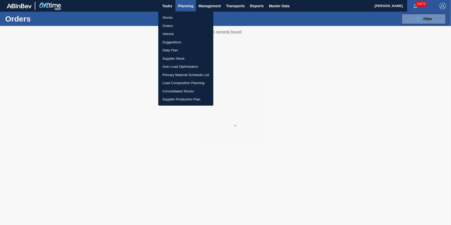
click at [174, 18] on li "Stocks" at bounding box center [185, 17] width 55 height 8
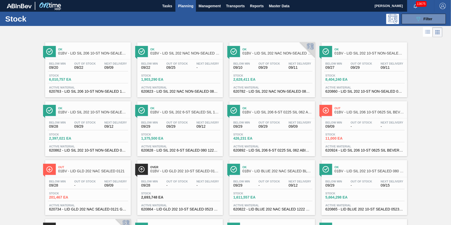
click at [90, 76] on div "Stock 6,010,757 EA" at bounding box center [88, 78] width 80 height 9
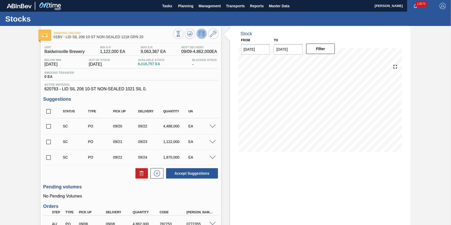
click at [200, 37] on button at bounding box center [201, 34] width 10 height 10
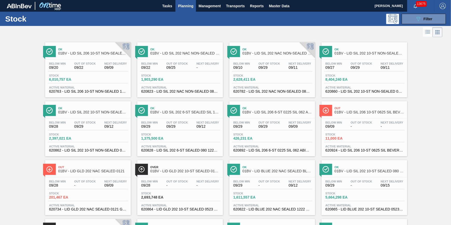
click at [89, 66] on span "09/22" at bounding box center [85, 68] width 22 height 4
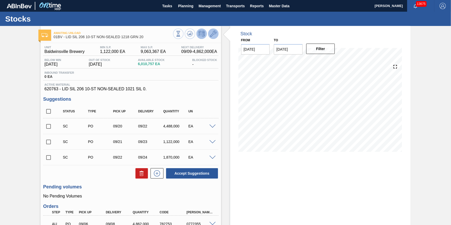
click at [211, 33] on icon at bounding box center [213, 34] width 6 height 6
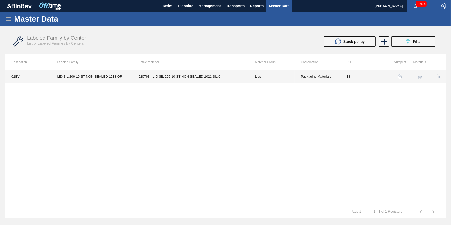
click at [210, 81] on td "620763 - LID SIL 206 10-ST NON-SEALED 1021 SIL 0." at bounding box center [190, 76] width 116 height 13
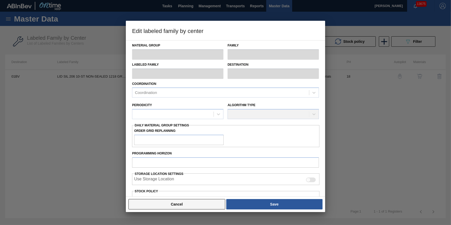
type input "Lids"
type input "Generic 206 Lid"
type input "LID SIL 206 10-ST NON-SEALED 1218 GRN 20"
type input "01BV - Baldwinsville Brewery"
type input "0"
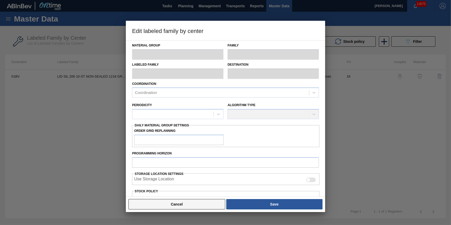
type input "18"
type input "1,122,000"
type input "9,063,367"
type input "12"
type input "2,074,964"
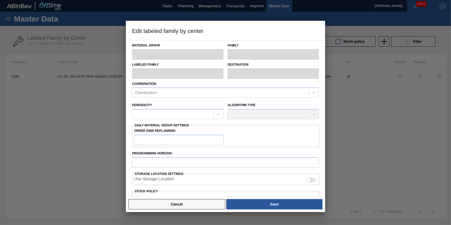
checkbox input "true"
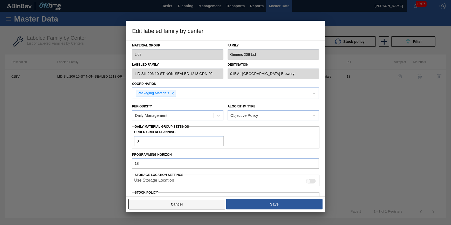
click at [169, 205] on button "Cancel" at bounding box center [176, 204] width 97 height 10
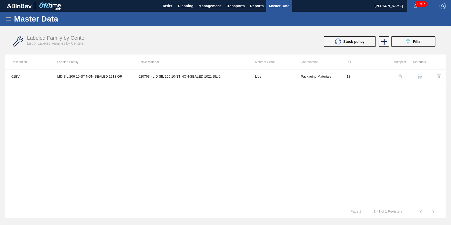
click at [10, 24] on div "Master Data" at bounding box center [225, 19] width 451 height 14
click at [10, 18] on icon at bounding box center [8, 18] width 5 height 3
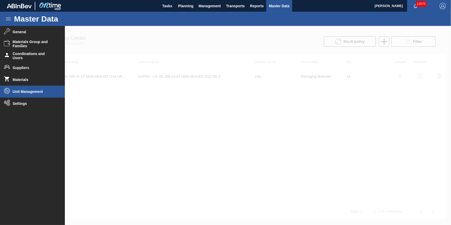
click at [35, 95] on li "Unit Management" at bounding box center [32, 92] width 65 height 12
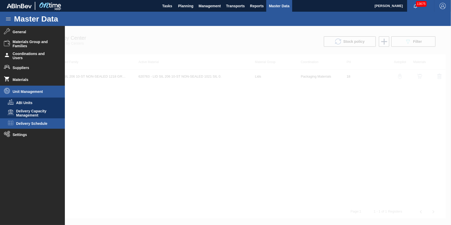
click at [40, 122] on span "Delivery Schedule" at bounding box center [36, 123] width 40 height 4
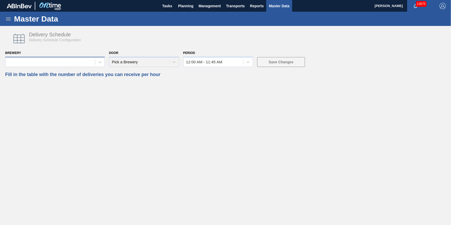
click at [72, 59] on div at bounding box center [49, 62] width 89 height 8
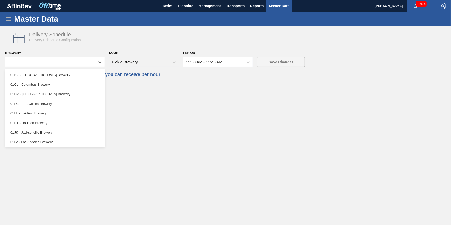
scroll to position [39, 0]
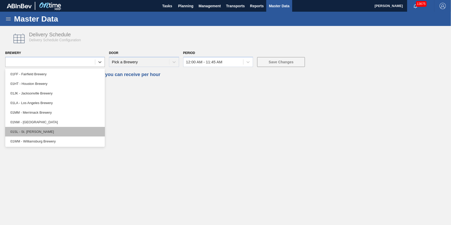
click at [60, 127] on div "01SL - St. [PERSON_NAME]" at bounding box center [55, 132] width 100 height 10
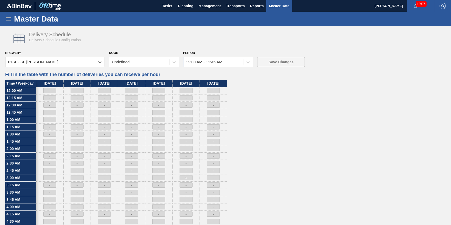
click at [150, 61] on div "Undefined" at bounding box center [139, 62] width 60 height 8
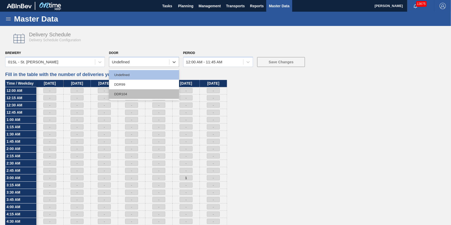
click at [142, 93] on div "DDR104" at bounding box center [144, 94] width 70 height 10
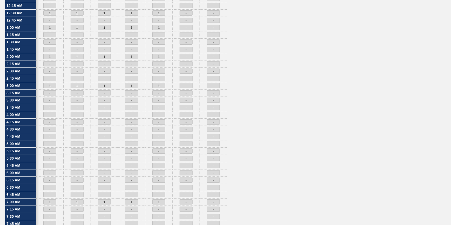
scroll to position [94, 0]
click at [183, 143] on div at bounding box center [185, 141] width 27 height 7
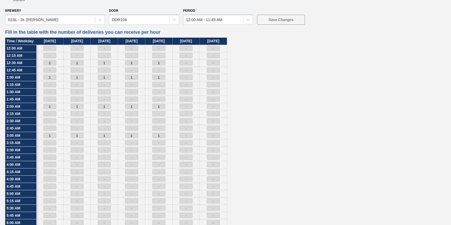
scroll to position [0, 0]
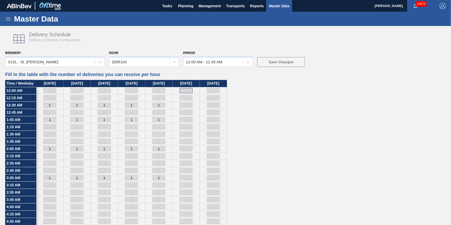
click at [184, 89] on input at bounding box center [185, 90] width 13 height 5
type input "1"
click at [187, 96] on input at bounding box center [185, 97] width 13 height 5
drag, startPoint x: 186, startPoint y: 99, endPoint x: 186, endPoint y: 124, distance: 25.7
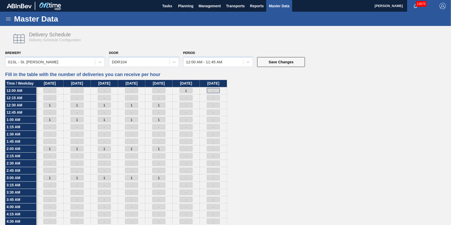
click at [213, 91] on input at bounding box center [213, 90] width 13 height 5
type input "1"
click at [192, 96] on div at bounding box center [185, 97] width 27 height 7
click at [185, 95] on input at bounding box center [185, 97] width 13 height 5
type input "1"
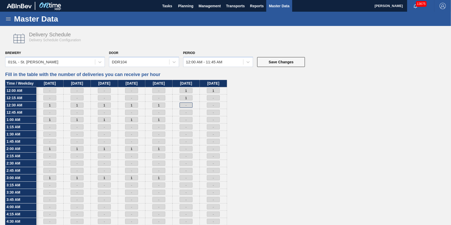
click at [186, 105] on input at bounding box center [185, 104] width 13 height 5
type input "1"
click at [187, 112] on input at bounding box center [185, 112] width 13 height 5
type input "1"
click at [187, 120] on input at bounding box center [185, 119] width 13 height 5
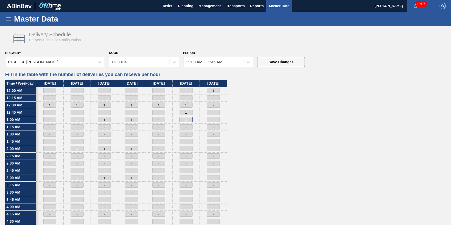
type input "1"
click at [187, 126] on input at bounding box center [185, 126] width 13 height 5
type input "1"
click at [188, 134] on input at bounding box center [185, 133] width 13 height 5
type input "1"
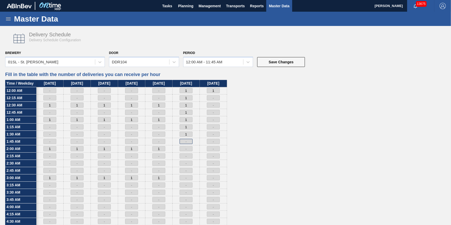
click at [188, 141] on input at bounding box center [185, 141] width 13 height 5
type input "1"
click at [187, 149] on input at bounding box center [185, 148] width 13 height 5
type input "1"
click at [187, 156] on input at bounding box center [185, 155] width 13 height 5
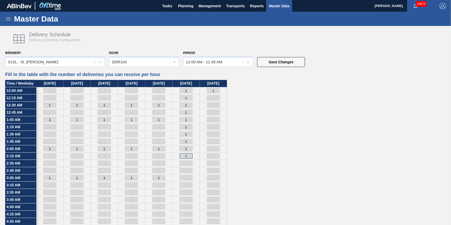
type input "1"
click at [187, 162] on input at bounding box center [185, 163] width 13 height 5
type input "1"
click at [185, 171] on input at bounding box center [185, 170] width 13 height 5
type input "1"
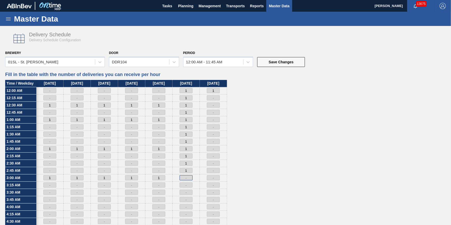
click at [187, 179] on input at bounding box center [185, 177] width 13 height 5
type input "1"
click at [187, 186] on input at bounding box center [185, 184] width 13 height 5
type input "1"
click at [189, 192] on input at bounding box center [185, 192] width 13 height 5
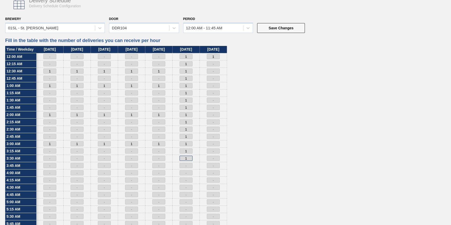
scroll to position [94, 0]
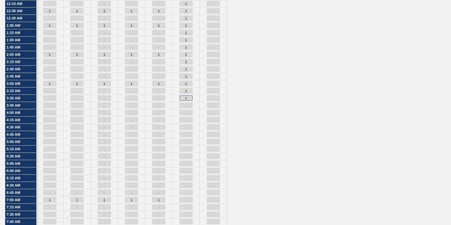
type input "1"
click at [186, 105] on input at bounding box center [185, 105] width 13 height 5
type input "1"
click at [186, 110] on input at bounding box center [185, 112] width 13 height 5
type input "1"
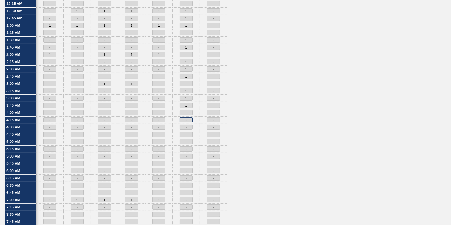
click at [186, 119] on input at bounding box center [185, 119] width 13 height 5
type input "1"
click at [187, 126] on input at bounding box center [185, 126] width 13 height 5
type input "1"
click at [186, 134] on input at bounding box center [185, 134] width 13 height 5
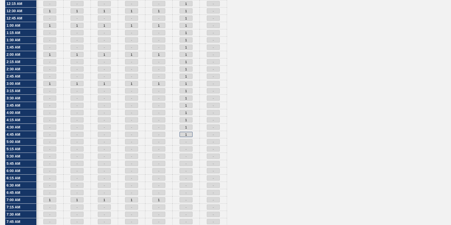
type input "1"
click at [211, 133] on input at bounding box center [213, 134] width 13 height 5
type input "1"
click at [189, 125] on input "1" at bounding box center [185, 126] width 13 height 5
click at [189, 120] on input "1" at bounding box center [185, 119] width 13 height 5
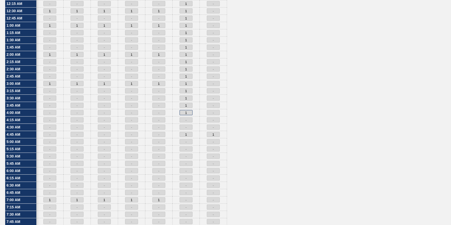
click at [188, 112] on input "1" at bounding box center [185, 112] width 13 height 5
click at [188, 105] on input "1" at bounding box center [185, 105] width 13 height 5
click at [186, 96] on input "1" at bounding box center [185, 97] width 13 height 5
click at [187, 92] on input "1" at bounding box center [185, 90] width 13 height 5
click at [188, 85] on input "1" at bounding box center [185, 83] width 13 height 5
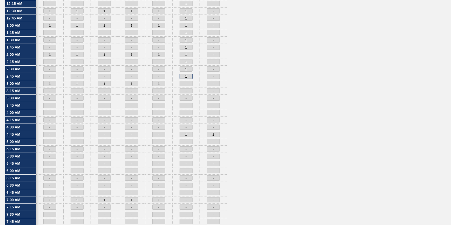
drag, startPoint x: 188, startPoint y: 75, endPoint x: 187, endPoint y: 69, distance: 6.6
click at [188, 75] on input "1" at bounding box center [185, 76] width 13 height 5
click at [187, 67] on input "1" at bounding box center [185, 68] width 13 height 5
click at [187, 62] on input "1" at bounding box center [185, 61] width 13 height 5
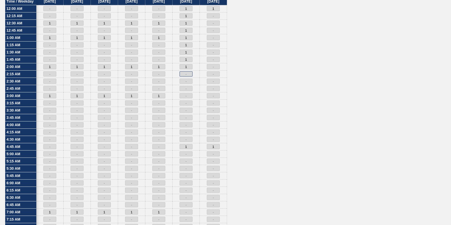
scroll to position [71, 0]
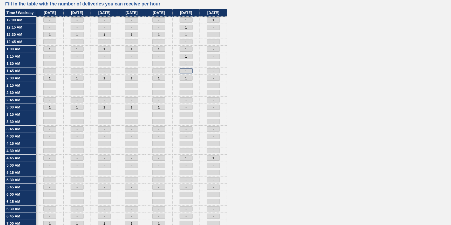
click at [188, 70] on input "1" at bounding box center [185, 70] width 13 height 5
click at [187, 76] on input "1" at bounding box center [185, 77] width 13 height 5
click at [187, 61] on input "1" at bounding box center [185, 63] width 13 height 5
click at [188, 53] on div "1" at bounding box center [185, 56] width 27 height 7
click at [187, 54] on input "1" at bounding box center [185, 56] width 13 height 5
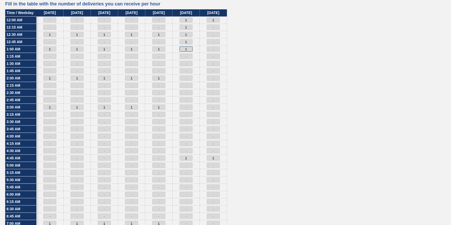
click at [188, 50] on input "1" at bounding box center [185, 48] width 13 height 5
click at [187, 41] on input "1" at bounding box center [185, 41] width 13 height 5
click at [188, 36] on input "1" at bounding box center [185, 34] width 13 height 5
click at [188, 30] on div "1" at bounding box center [185, 27] width 27 height 7
click at [188, 29] on input "1" at bounding box center [185, 27] width 13 height 5
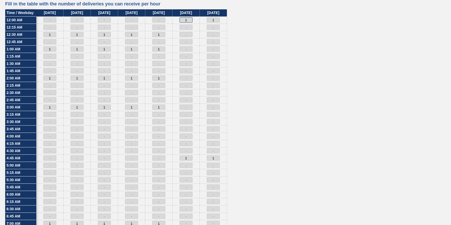
click at [188, 18] on input "1" at bounding box center [185, 19] width 13 height 5
click at [218, 18] on input "1" at bounding box center [213, 19] width 13 height 5
click at [191, 185] on input at bounding box center [185, 186] width 13 height 5
type input "1"
click at [212, 186] on input at bounding box center [213, 186] width 13 height 5
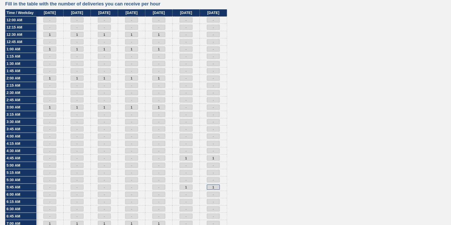
type input "1"
click at [267, 173] on div "Time / Weekday 12:00 AM 12:15 AM 12:30 AM 12:45 AM 1:00 AM 1:15 AM 1:30 AM 1:45…" at bounding box center [225, 191] width 440 height 364
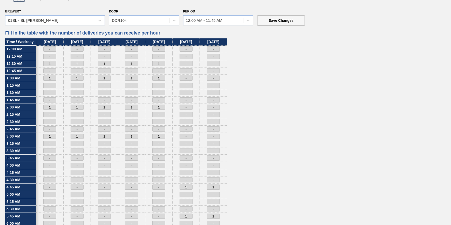
scroll to position [0, 0]
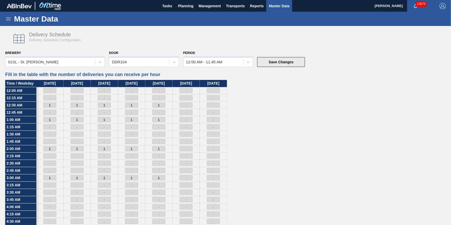
click at [262, 60] on button "Save Changes" at bounding box center [281, 62] width 48 height 10
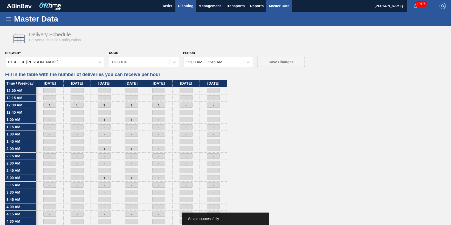
click at [190, 9] on span "Planning" at bounding box center [185, 6] width 15 height 6
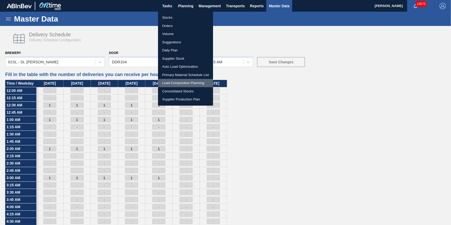
click at [196, 85] on li "Load Composition Planning" at bounding box center [185, 83] width 55 height 8
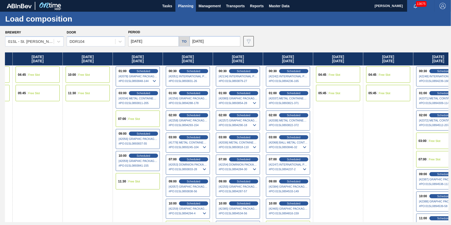
scroll to position [0, 148]
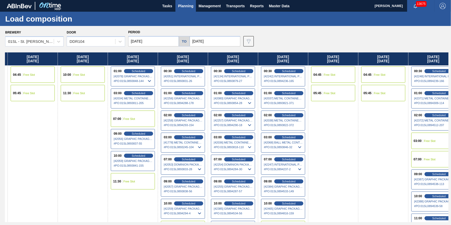
drag, startPoint x: 164, startPoint y: 145, endPoint x: 96, endPoint y: 154, distance: 69.1
click at [96, 154] on div "Thursday 09/04/2025 01:00 Free Slot 02:00 Free Slot Friday 09/05/2025 00:30 Fre…" at bounding box center [226, 137] width 443 height 170
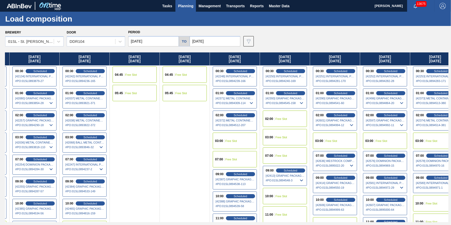
drag, startPoint x: 439, startPoint y: 88, endPoint x: 221, endPoint y: 98, distance: 218.0
click at [242, 102] on div "Thursday 09/04/2025 01:00 Free Slot 02:00 Free Slot Friday 09/05/2025 00:30 Fre…" at bounding box center [226, 137] width 443 height 170
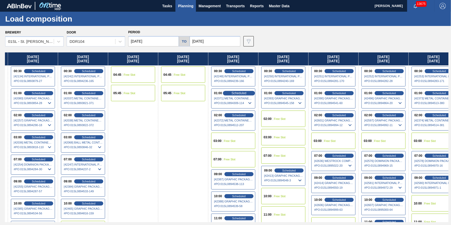
click at [240, 93] on span "Scheduled" at bounding box center [238, 92] width 15 height 3
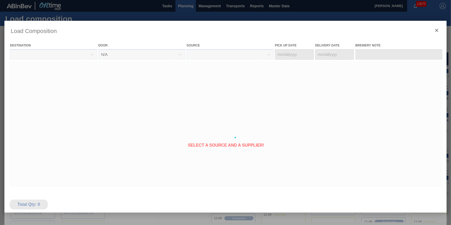
type Date "09/14/2025"
type Date "09/15/2025"
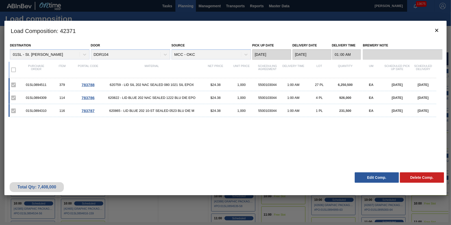
click at [363, 177] on button "Edit Comp." at bounding box center [376, 177] width 44 height 10
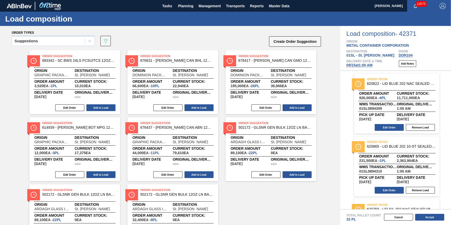
click at [361, 66] on span "09/15 at 1:00 AM" at bounding box center [359, 65] width 26 height 4
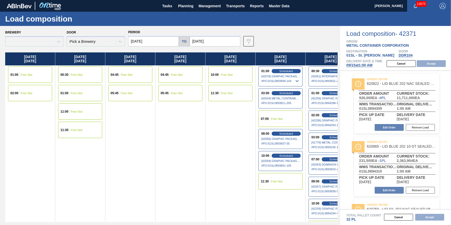
type input "09/15/2025"
type input "09/22/2025"
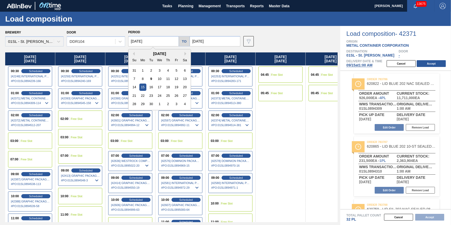
click at [147, 42] on input "09/15/2025" at bounding box center [153, 41] width 51 height 10
click at [183, 80] on div "13" at bounding box center [184, 78] width 7 height 7
type input "09/13/2025"
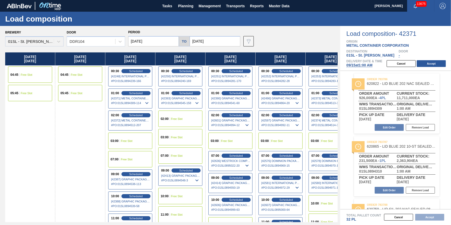
click at [86, 76] on div "04:45 Free Slot" at bounding box center [80, 74] width 44 height 16
click at [87, 88] on div "05:45 Free Slot" at bounding box center [80, 93] width 44 height 16
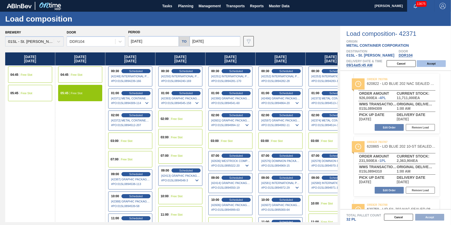
click at [434, 61] on button "Accept" at bounding box center [430, 63] width 29 height 7
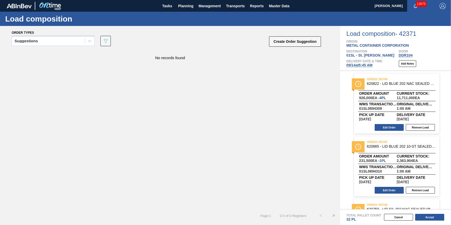
click at [436, 218] on button "Accept" at bounding box center [429, 217] width 29 height 7
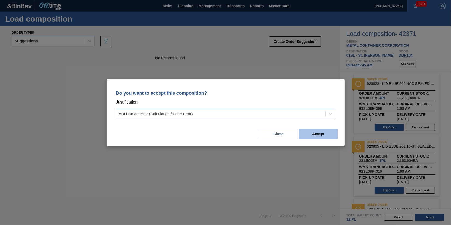
click at [321, 134] on button "Accept" at bounding box center [318, 134] width 39 height 10
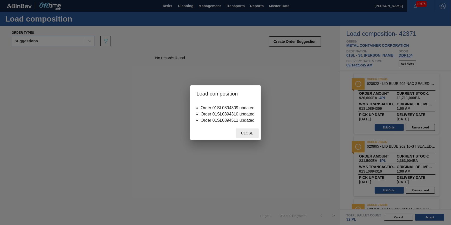
click at [252, 135] on span "Close" at bounding box center [247, 133] width 20 height 4
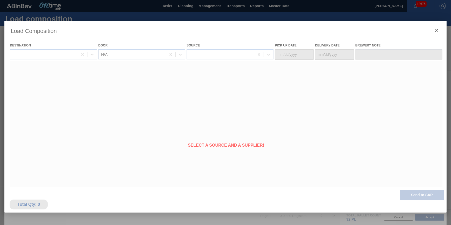
type Date "09/13/2025"
type Date "09/14/2025"
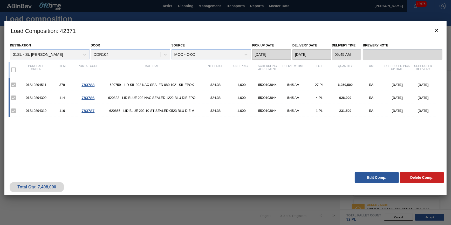
click at [430, 30] on h3 "Load Composition : 42371" at bounding box center [225, 31] width 442 height 20
click at [432, 31] on button "botão de ícone" at bounding box center [436, 30] width 12 height 12
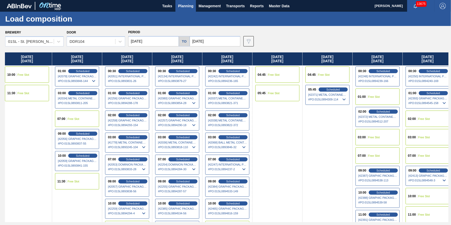
drag, startPoint x: 302, startPoint y: 77, endPoint x: -3, endPoint y: 102, distance: 305.7
click at [0, 0] on html "Tasks Planning Management Transports Reports Master Data Jack Schuld 13675 Mark…" at bounding box center [225, 0] width 451 height 0
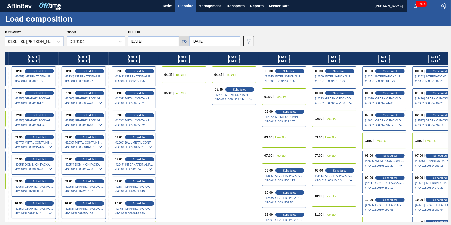
click at [286, 109] on div "02:00 Scheduled [42372] METAL CONTAINER CORPORATION - 0008219743 # PO : 01SL089…" at bounding box center [284, 117] width 44 height 20
click at [285, 110] on span "Scheduled" at bounding box center [289, 111] width 15 height 3
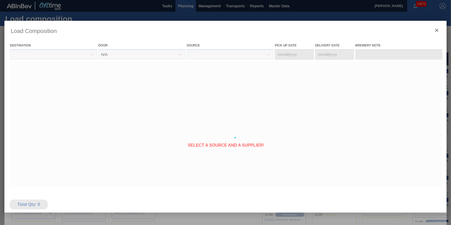
type Date "09/14/2025"
type Date "09/15/2025"
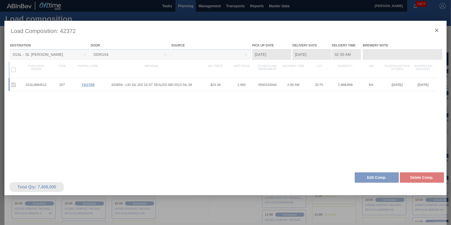
click at [369, 179] on div at bounding box center [225, 137] width 442 height 233
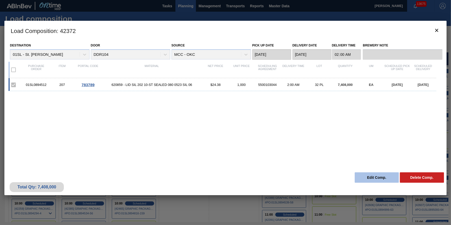
click at [361, 178] on button "Edit Comp." at bounding box center [376, 177] width 44 height 10
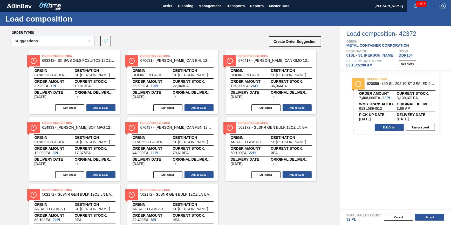
click at [361, 67] on span "09/15 at 2:00 AM" at bounding box center [359, 65] width 26 height 4
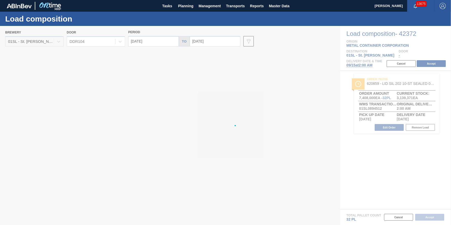
type input "09/15/2025"
type input "09/22/2025"
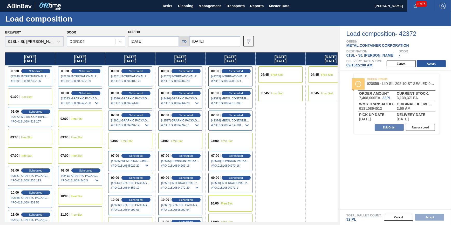
scroll to position [0, 68]
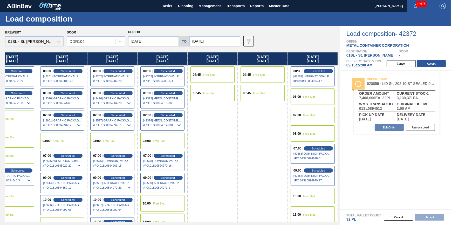
drag, startPoint x: 235, startPoint y: 124, endPoint x: 57, endPoint y: 148, distance: 180.2
click at [57, 148] on div "Monday 09/15/2025 00:30 Scheduled [42248] INTERNATIONAL PAPER COMPANY - 0008219…" at bounding box center [171, 137] width 332 height 170
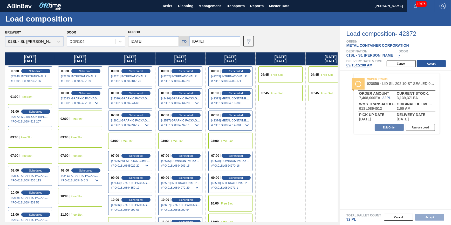
drag, startPoint x: 121, startPoint y: 96, endPoint x: 386, endPoint y: 101, distance: 265.6
click at [368, 101] on div "Brewery 01SL - St. Louis Brewery Door DDR104 Period 09/15/2025 to 09/22/2025 Da…" at bounding box center [225, 125] width 451 height 199
click at [144, 43] on input "09/15/2025" at bounding box center [153, 41] width 51 height 10
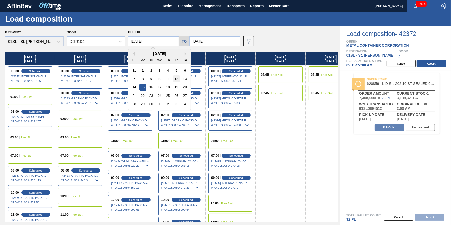
click at [179, 79] on div "12" at bounding box center [176, 78] width 7 height 7
type input "09/12/2025"
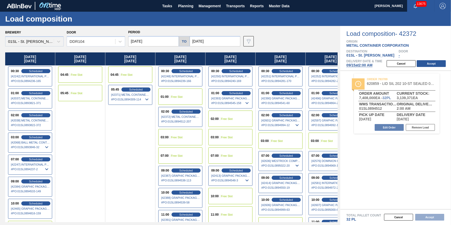
click at [88, 95] on div "05:45 Free Slot" at bounding box center [80, 93] width 44 height 16
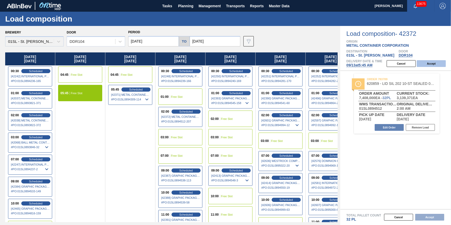
click at [428, 65] on button "Accept" at bounding box center [430, 63] width 29 height 7
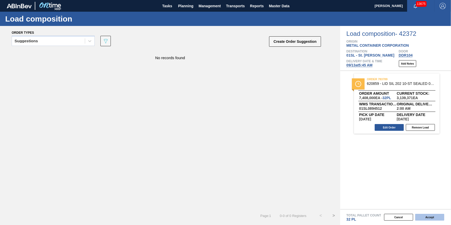
click at [425, 218] on button "Accept" at bounding box center [429, 217] width 29 height 7
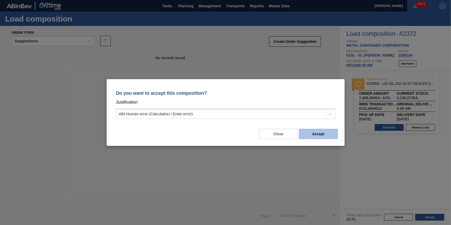
click at [310, 130] on button "Accept" at bounding box center [318, 134] width 39 height 10
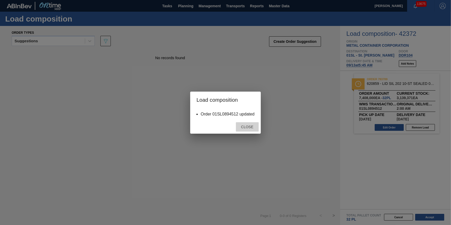
click at [254, 129] on span "Close" at bounding box center [247, 127] width 20 height 4
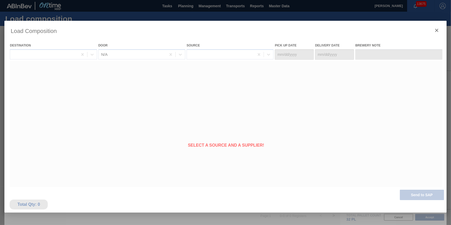
type Date "09/12/2025"
type Date "09/13/2025"
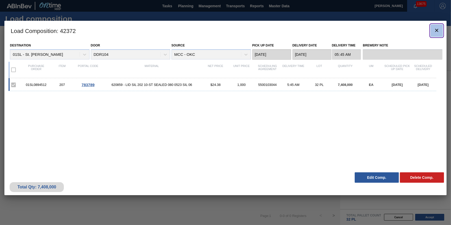
click at [435, 29] on icon "botão de ícone" at bounding box center [436, 30] width 6 height 6
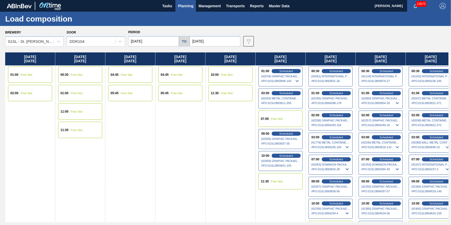
drag, startPoint x: 252, startPoint y: 119, endPoint x: 395, endPoint y: 116, distance: 143.7
click at [395, 116] on div "Thursday 09/04/2025 01:00 Free Slot 02:00 Free Slot Friday 09/05/2025 00:30 Fre…" at bounding box center [226, 137] width 443 height 170
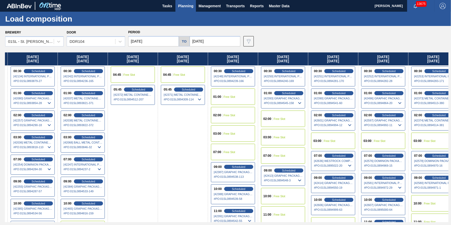
drag, startPoint x: 339, startPoint y: 94, endPoint x: -14, endPoint y: 112, distance: 353.9
click at [0, 0] on html "Tasks Planning Management Transports Reports Master Data Jack Schuld 13675 Mark…" at bounding box center [225, 0] width 451 height 0
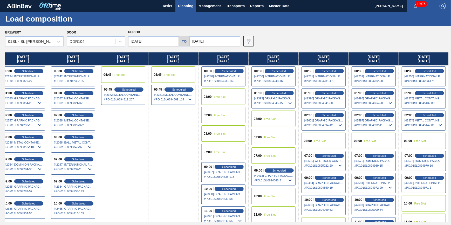
drag, startPoint x: 257, startPoint y: 92, endPoint x: 192, endPoint y: 100, distance: 65.5
click at [192, 100] on div "Thursday 09/04/2025 01:00 Free Slot 02:00 Free Slot Friday 09/05/2025 00:30 Fre…" at bounding box center [226, 137] width 443 height 170
click at [162, 3] on span "Tasks" at bounding box center [166, 6] width 11 height 6
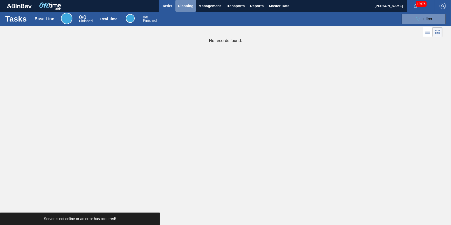
click at [183, 3] on span "Planning" at bounding box center [185, 6] width 15 height 6
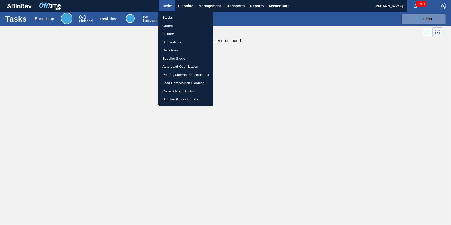
click at [186, 14] on li "Stocks" at bounding box center [185, 17] width 55 height 8
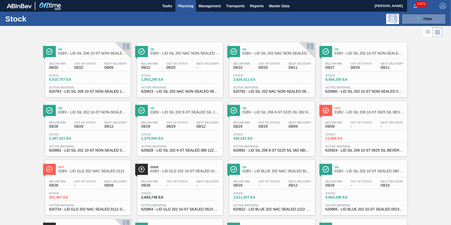
click at [181, 7] on span "Planning" at bounding box center [185, 6] width 15 height 6
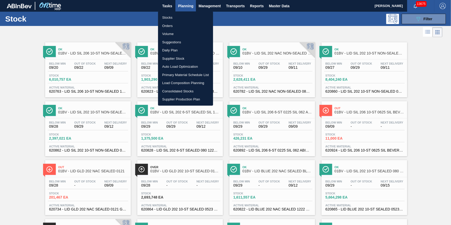
click at [189, 82] on li "Load Composition Planning" at bounding box center [185, 83] width 55 height 8
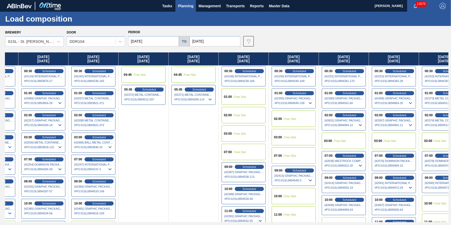
scroll to position [0, 357]
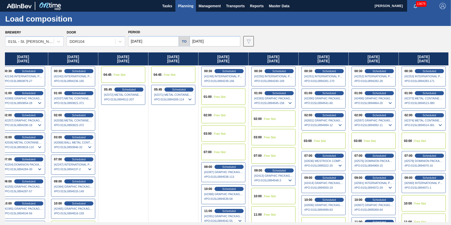
drag, startPoint x: 318, startPoint y: 115, endPoint x: -56, endPoint y: 155, distance: 376.1
click at [0, 0] on html "Tasks Planning Management Transports Reports Master Data Jack Schuld 13675 Mark…" at bounding box center [225, 0] width 451 height 0
drag, startPoint x: 296, startPoint y: 104, endPoint x: 86, endPoint y: 140, distance: 213.3
click at [86, 140] on div "Thursday 09/04/2025 01:00 Free Slot 02:00 Free Slot Friday 09/05/2025 00:30 Fre…" at bounding box center [226, 137] width 443 height 170
click at [426, 115] on span "Scheduled" at bounding box center [429, 114] width 15 height 3
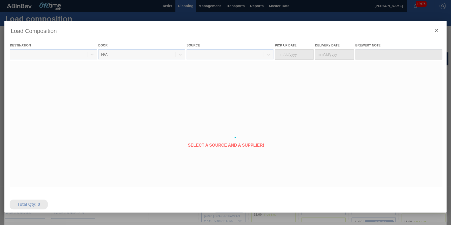
type Date "09/18/2025"
type Date "09/19/2025"
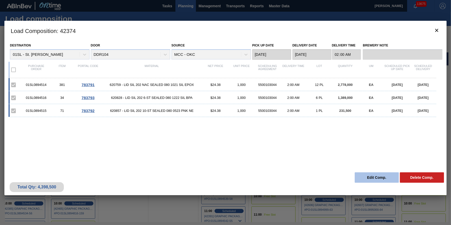
click at [377, 178] on button "Edit Comp." at bounding box center [376, 177] width 44 height 10
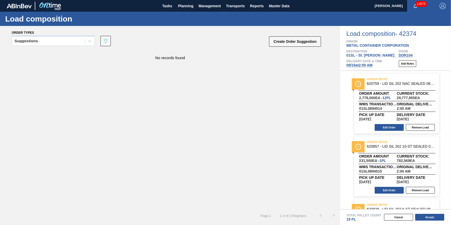
click at [362, 65] on span "09/19 at 2:00 AM" at bounding box center [359, 65] width 26 height 4
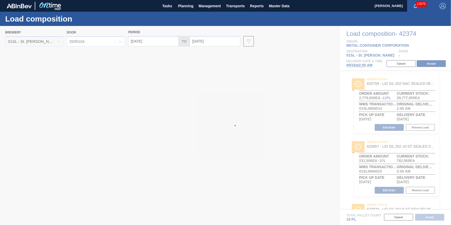
type input "09/19/2025"
type input "09/26/2025"
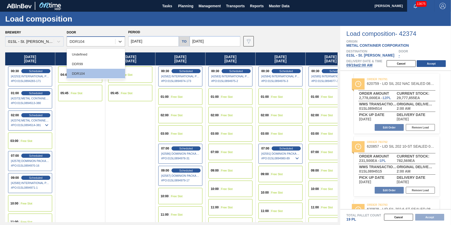
click at [94, 44] on div "DDR104" at bounding box center [91, 42] width 48 height 8
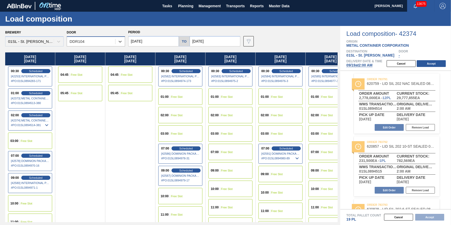
click at [94, 44] on div "DDR104" at bounding box center [91, 42] width 48 height 8
click at [136, 42] on input "09/19/2025" at bounding box center [153, 41] width 51 height 10
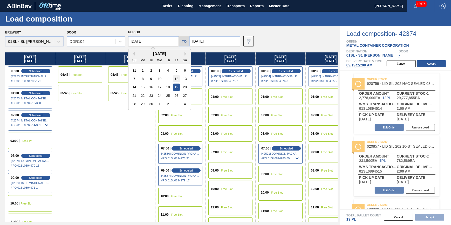
click at [175, 81] on div "12" at bounding box center [176, 78] width 7 height 7
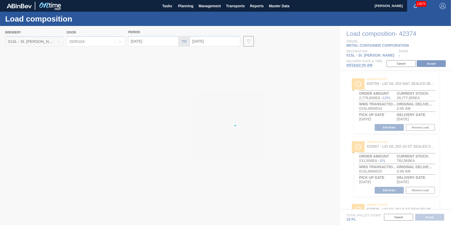
type input "09/12/2025"
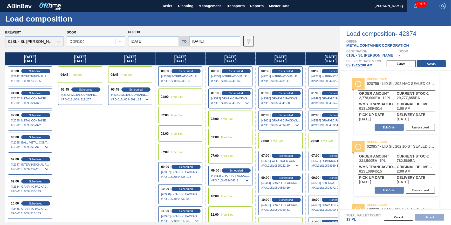
click at [124, 76] on span "Free Slot" at bounding box center [127, 74] width 12 height 3
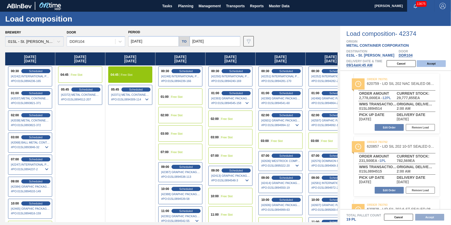
click at [433, 64] on button "Accept" at bounding box center [430, 63] width 29 height 7
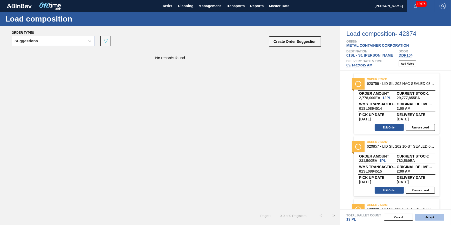
click at [432, 216] on button "Accept" at bounding box center [429, 217] width 29 height 7
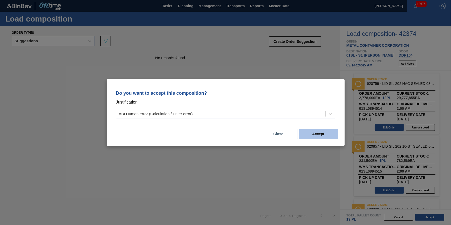
click at [325, 135] on button "Accept" at bounding box center [318, 134] width 39 height 10
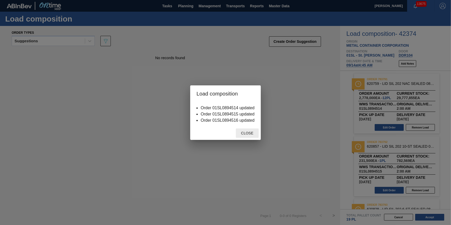
click at [242, 133] on span "Close" at bounding box center [247, 133] width 20 height 4
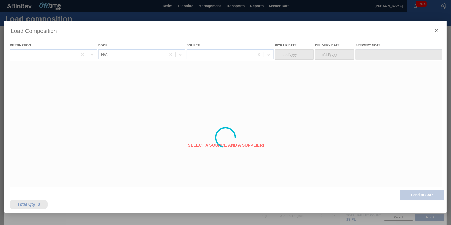
type Date "09/13/2025"
type Date "09/14/2025"
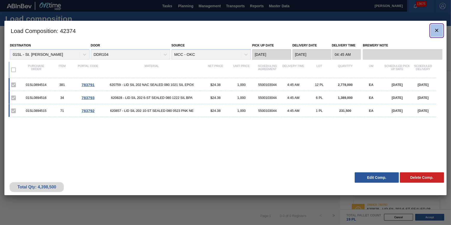
click at [438, 34] on button "botão de ícone" at bounding box center [436, 30] width 12 height 12
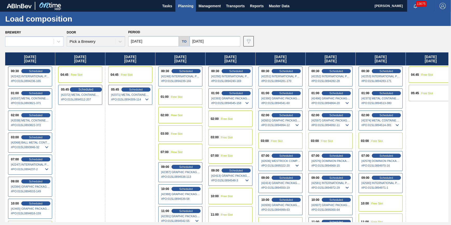
click at [90, 88] on span "Scheduled" at bounding box center [85, 89] width 15 height 3
type input "09/12/2025"
type input "09/26/2025"
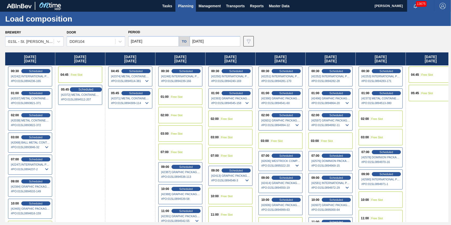
click at [81, 89] on span "Scheduled" at bounding box center [85, 89] width 15 height 3
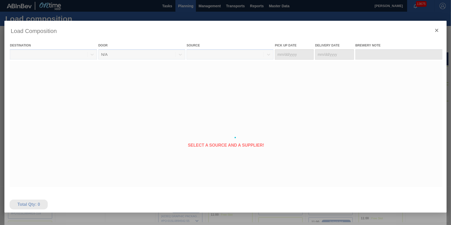
type Date "09/12/2025"
type Date "09/13/2025"
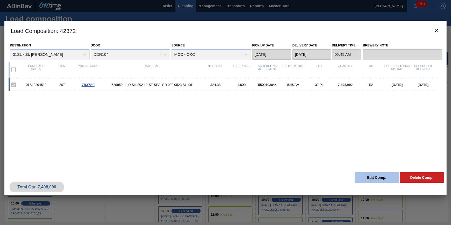
click at [373, 175] on button "Edit Comp." at bounding box center [376, 177] width 44 height 10
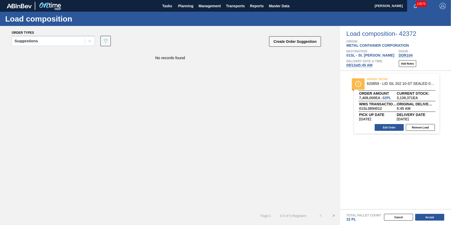
click at [428, 213] on div "Cancel Accept" at bounding box center [389, 217] width 111 height 8
click at [428, 215] on button "Accept" at bounding box center [429, 217] width 29 height 7
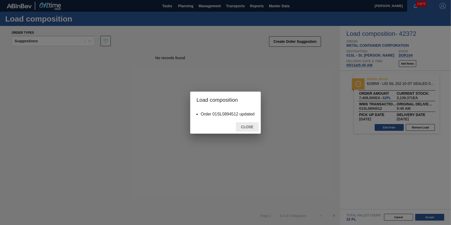
click at [246, 127] on span "Close" at bounding box center [247, 127] width 20 height 4
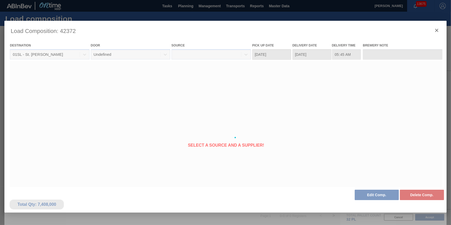
type Date "09/12/2025"
type Date "09/13/2025"
click at [106, 187] on div at bounding box center [225, 137] width 442 height 233
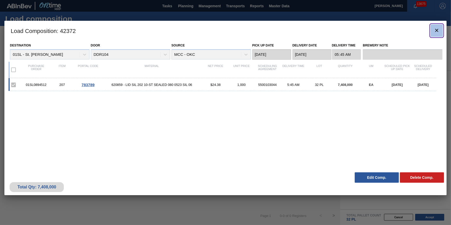
click at [440, 29] on button "botão de ícone" at bounding box center [436, 30] width 12 height 12
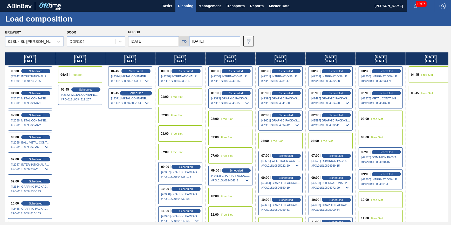
click at [137, 92] on span "Scheduled" at bounding box center [135, 92] width 15 height 3
click at [139, 101] on span "# PO : 01SL0894309-114" at bounding box center [130, 103] width 39 height 6
click at [142, 96] on span "[42371] METAL CONTAINER CORPORATION - 0008219743" at bounding box center [130, 97] width 39 height 3
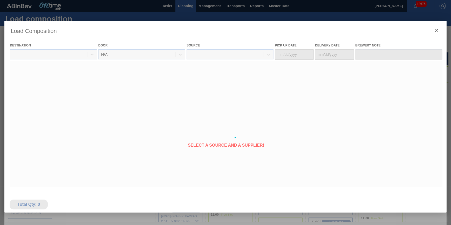
click at [139, 92] on div at bounding box center [225, 137] width 442 height 233
type Date "09/13/2025"
type Date "09/14/2025"
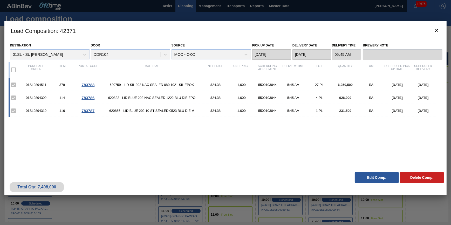
click at [367, 178] on button "Edit Comp." at bounding box center [376, 177] width 44 height 10
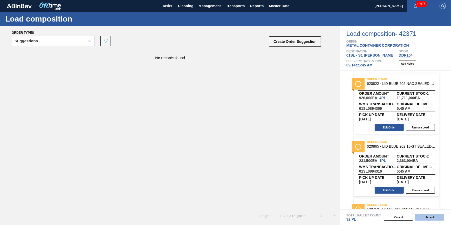
click at [423, 217] on button "Accept" at bounding box center [429, 217] width 29 height 7
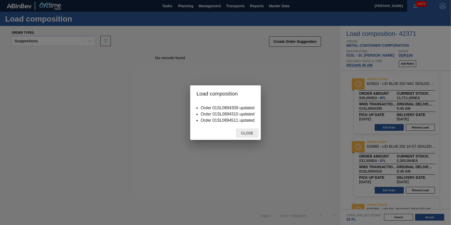
click at [250, 131] on div "Close" at bounding box center [247, 133] width 23 height 10
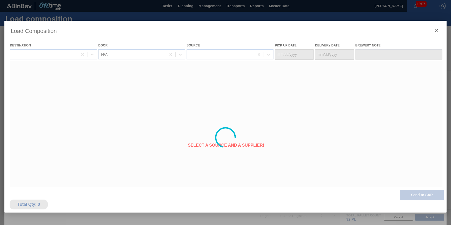
type Date "09/13/2025"
type Date "09/14/2025"
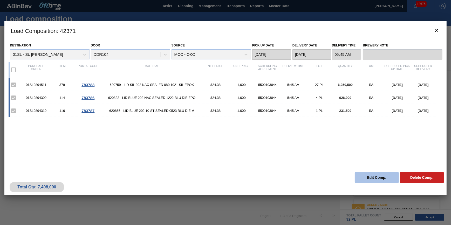
click at [383, 179] on button "Edit Comp." at bounding box center [376, 177] width 44 height 10
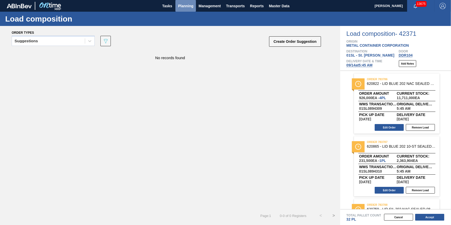
click at [187, 4] on span "Planning" at bounding box center [185, 6] width 15 height 6
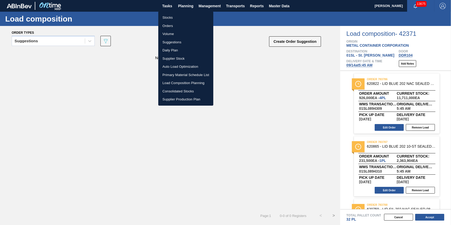
click at [194, 84] on li "Load Composition Planning" at bounding box center [185, 83] width 55 height 8
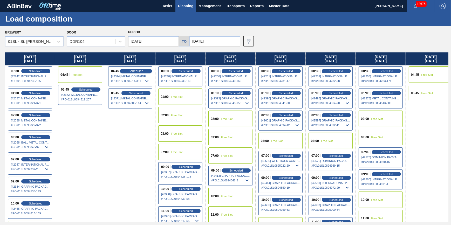
click at [135, 70] on span "Scheduled" at bounding box center [135, 70] width 15 height 3
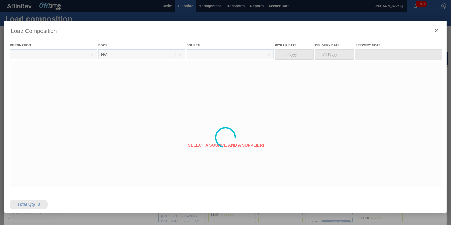
type Date "09/13/2025"
type Date "09/14/2025"
